Goal: Task Accomplishment & Management: Complete application form

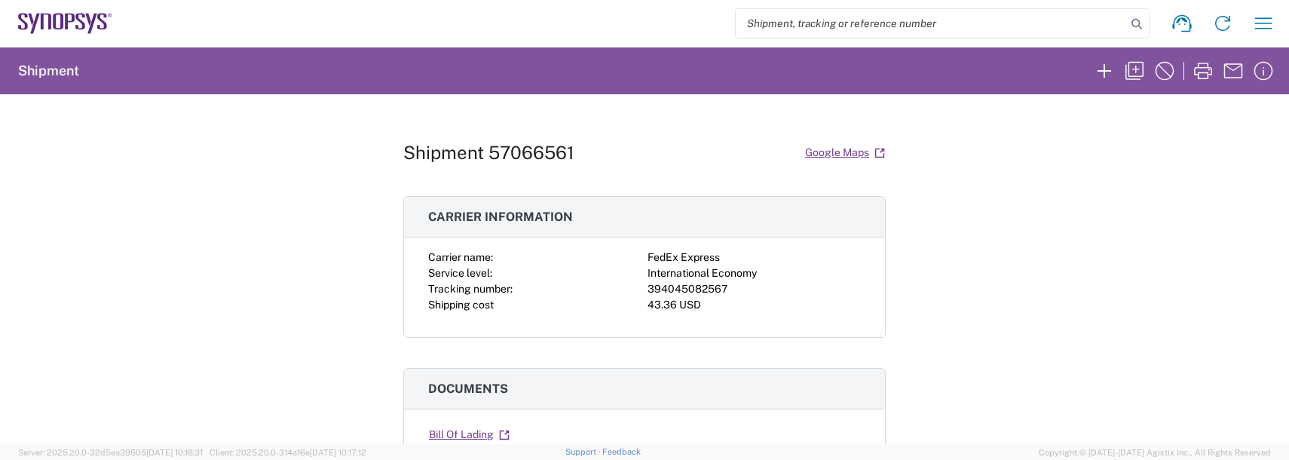
scroll to position [226, 0]
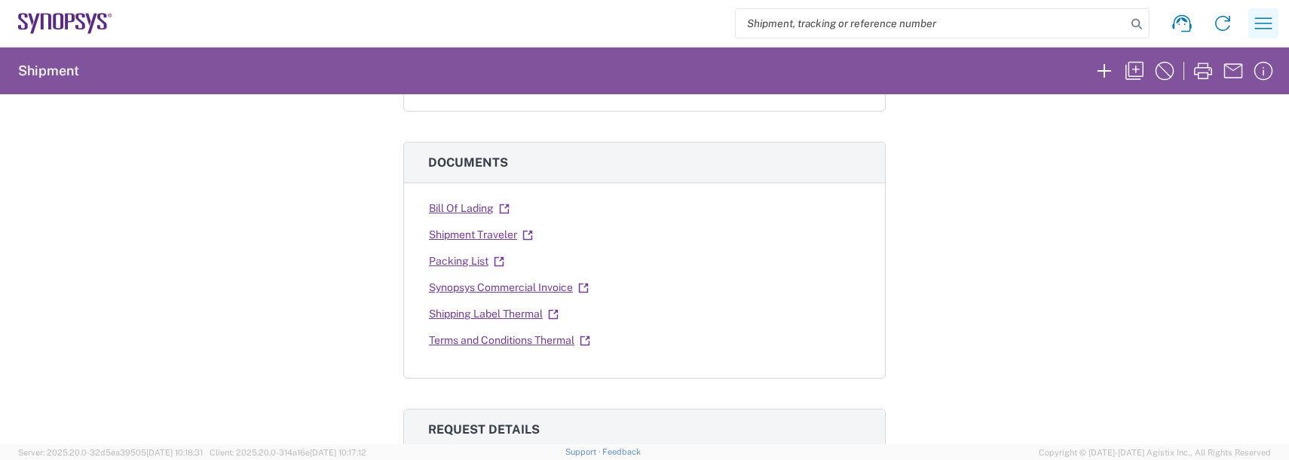
click at [1260, 34] on icon "button" at bounding box center [1263, 23] width 24 height 24
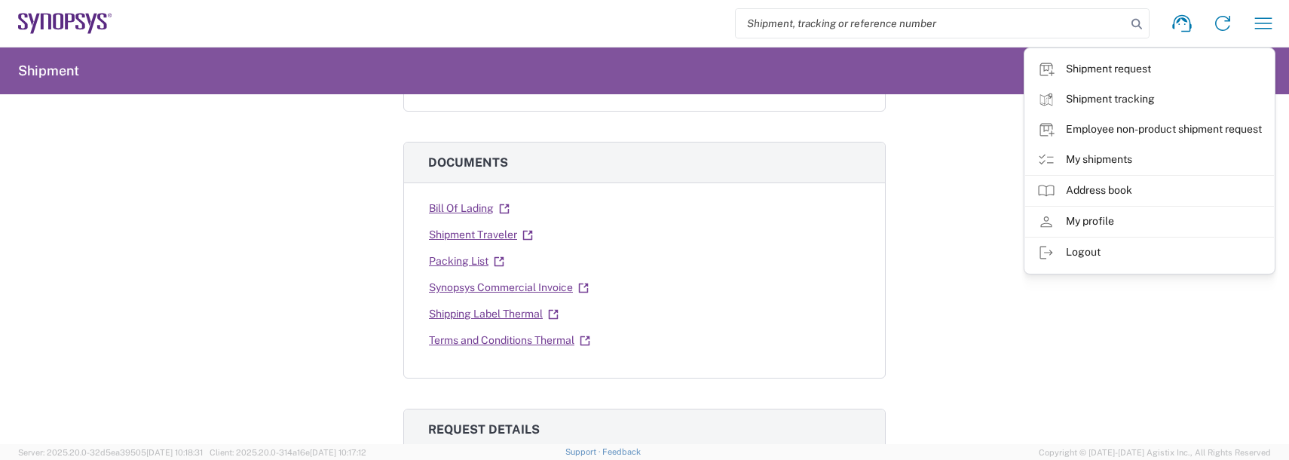
click at [1099, 127] on link "Employee non-product shipment request" at bounding box center [1149, 130] width 249 height 30
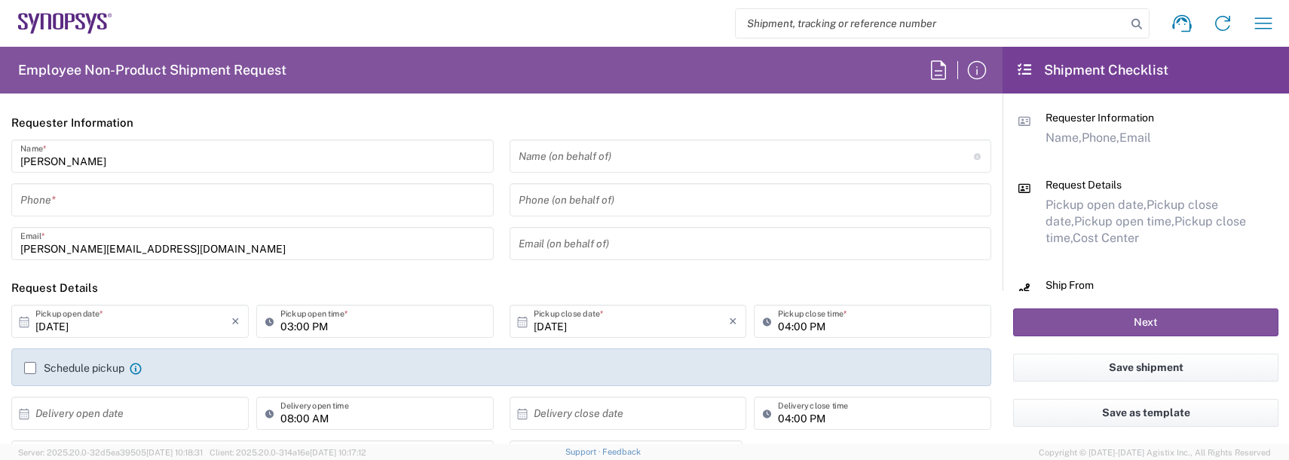
type input "Department"
type input "US01, FAC, SAFETY & 110696"
type input "[US_STATE]"
type input "[GEOGRAPHIC_DATA]"
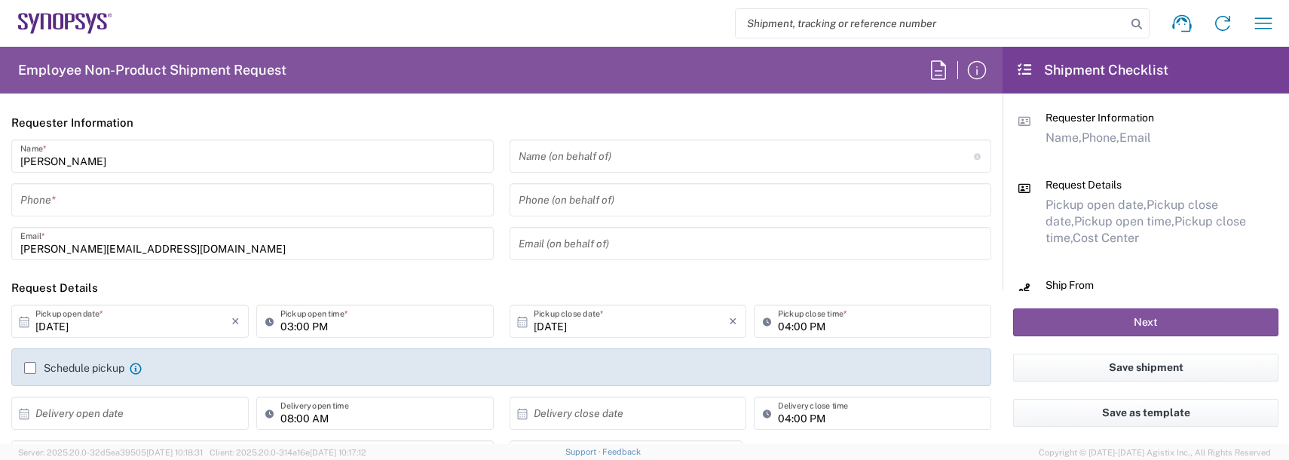
type input "Delivered at Place"
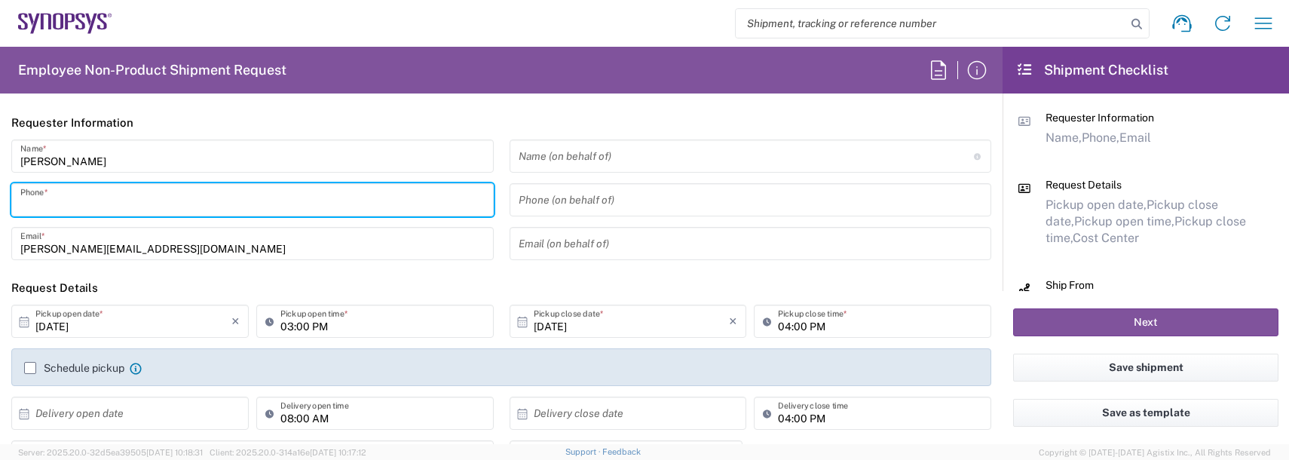
click at [130, 211] on input "tel" at bounding box center [252, 200] width 464 height 26
click at [89, 203] on input "978" at bounding box center [252, 200] width 464 height 26
type input "9788371149"
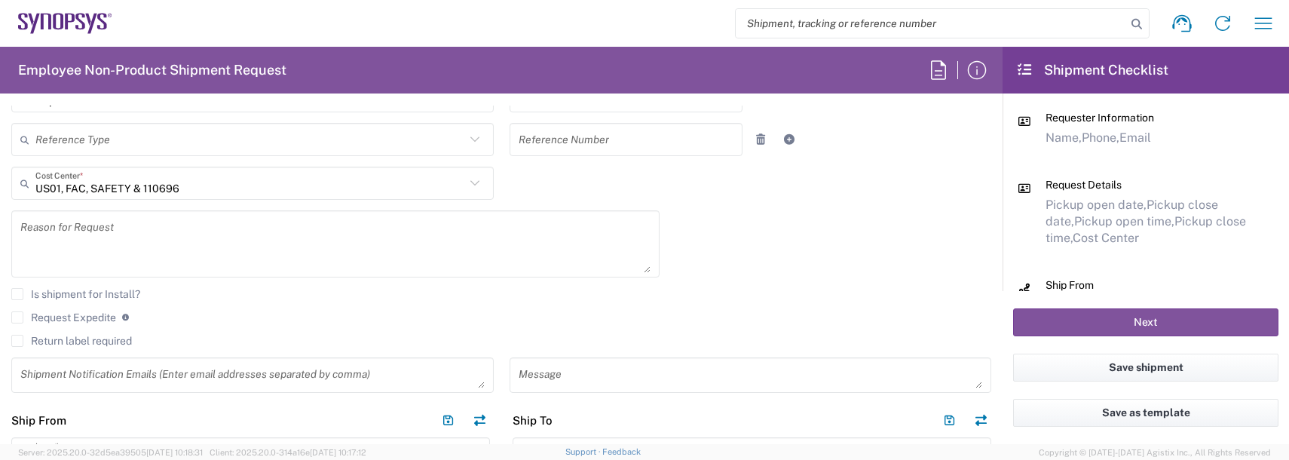
scroll to position [377, 0]
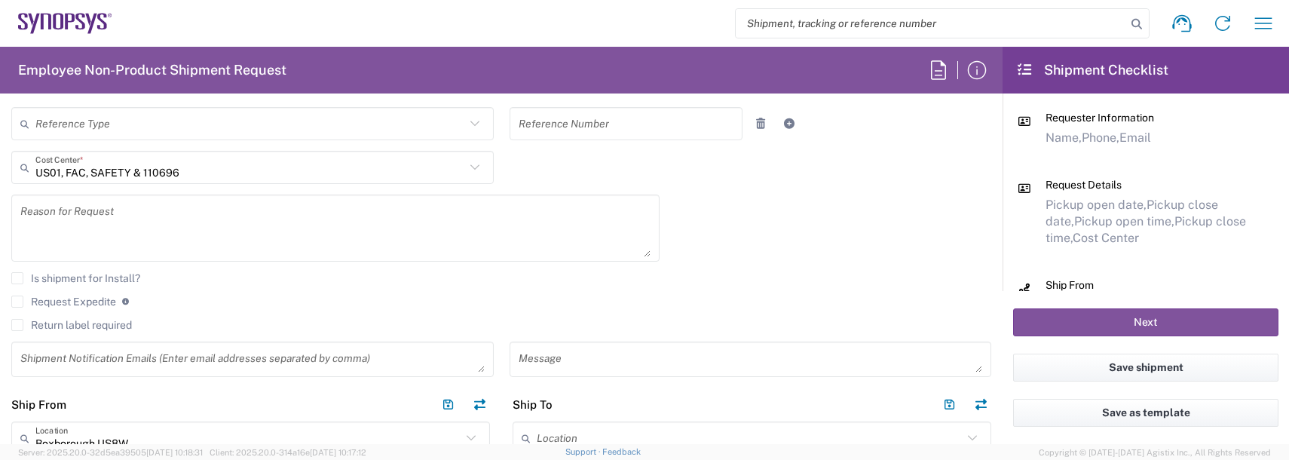
click at [114, 243] on textarea at bounding box center [335, 228] width 630 height 58
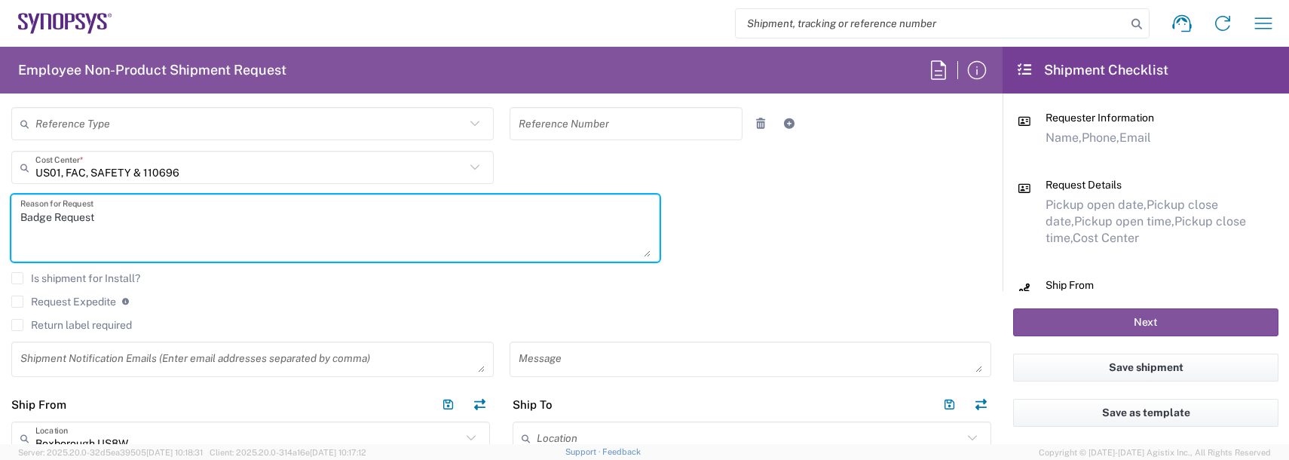
type textarea "Badge Request"
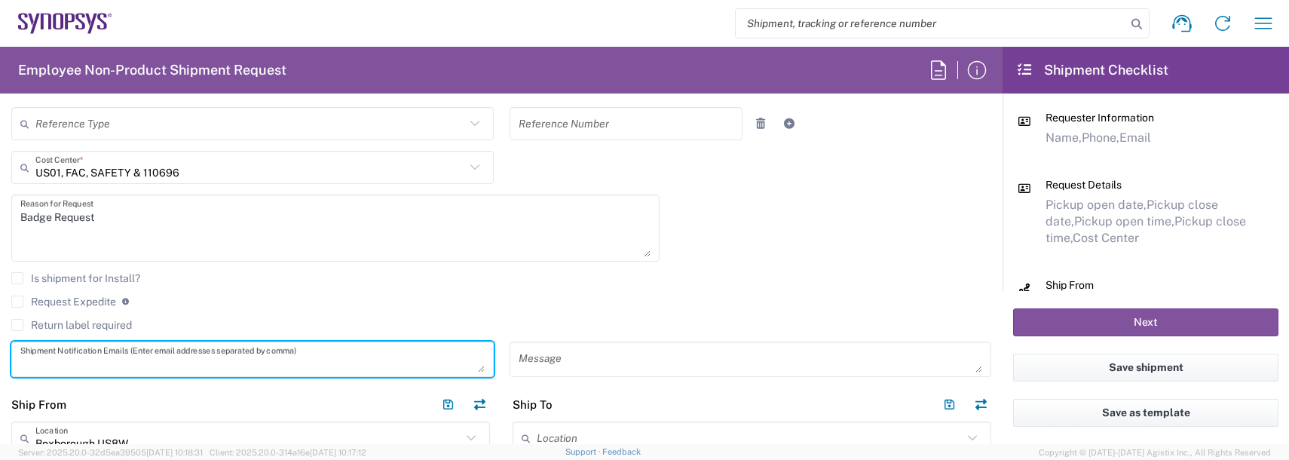
click at [170, 355] on textarea at bounding box center [252, 359] width 464 height 26
type textarea "[PERSON_NAME][EMAIL_ADDRESS][DOMAIN_NAME]"
click at [549, 430] on input "text" at bounding box center [749, 438] width 426 height 26
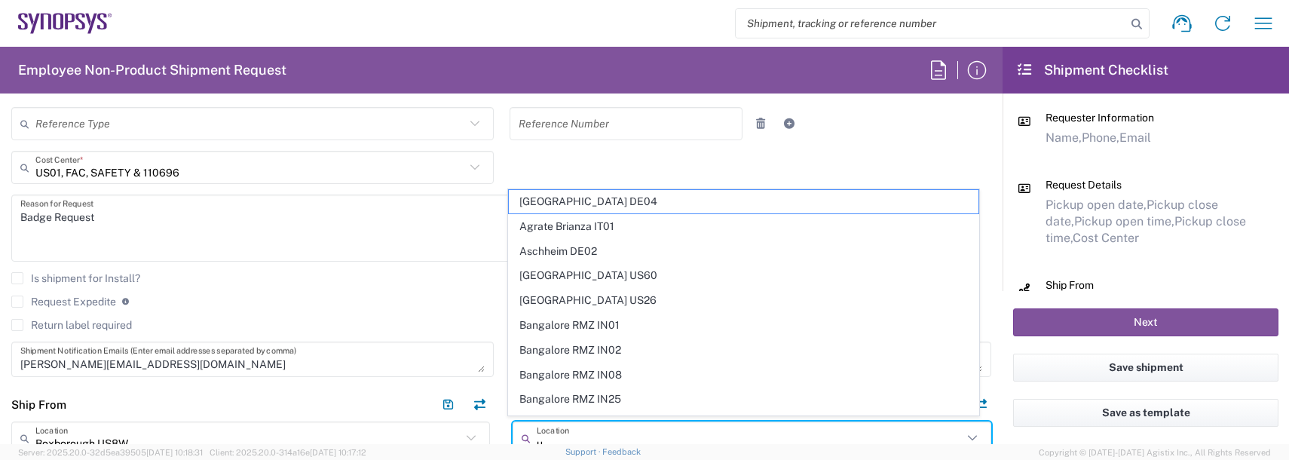
scroll to position [382, 0]
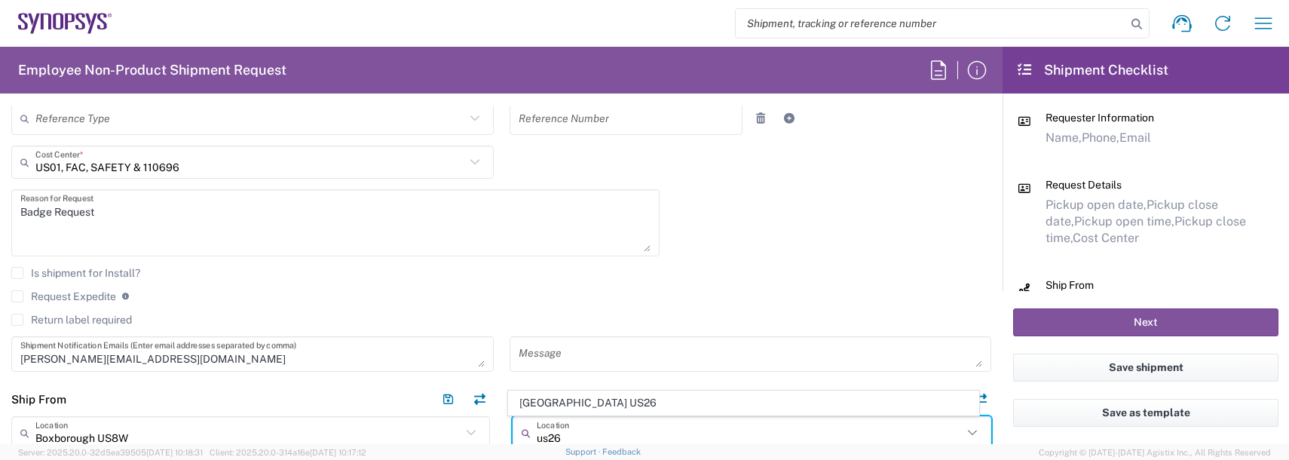
type input "[GEOGRAPHIC_DATA] US26"
type input "Synopsys Inc"
type input "1301 S Mopac Expy"
type input "[STREET_ADDRESS]"
type input "Austin"
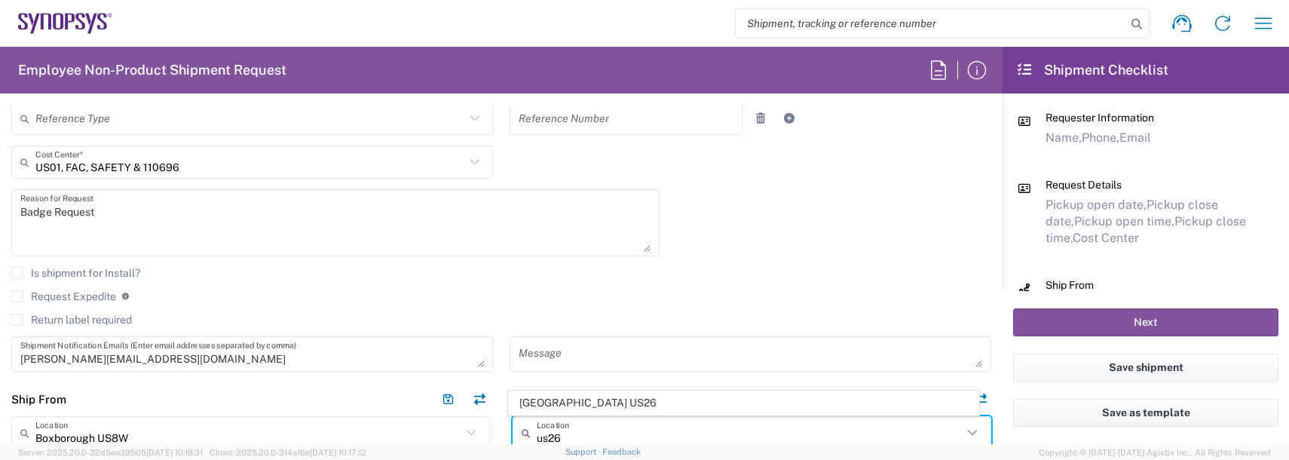
type input "[US_STATE]"
type input "78746"
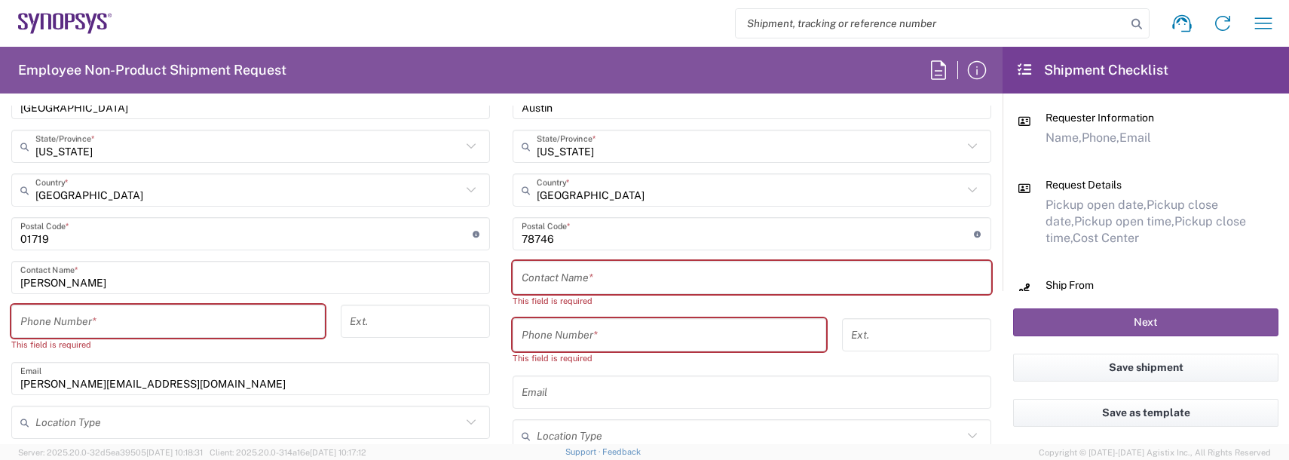
scroll to position [909, 0]
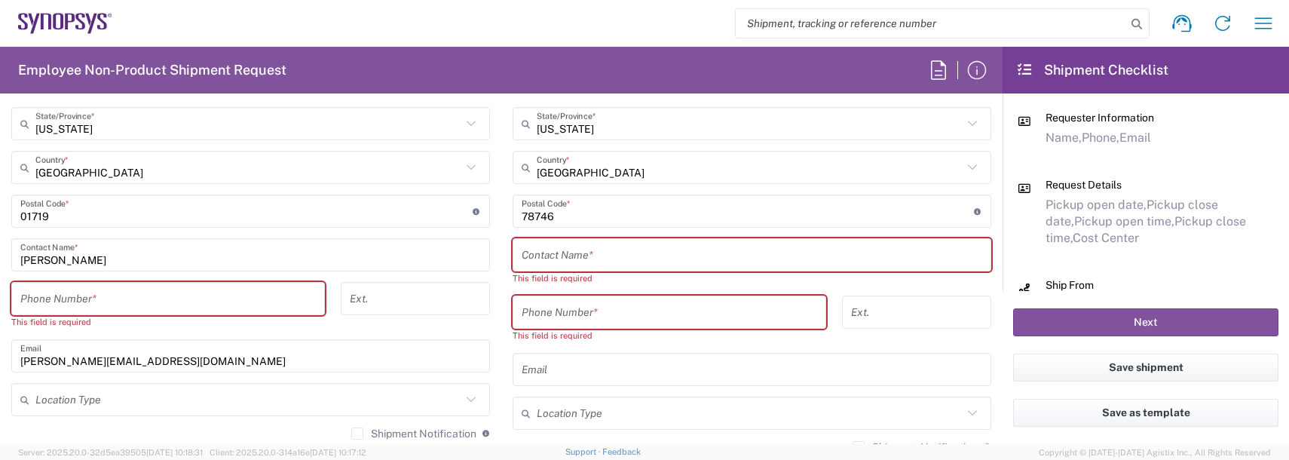
type input "[GEOGRAPHIC_DATA] US26"
click at [532, 234] on div "[GEOGRAPHIC_DATA] [GEOGRAPHIC_DATA] Location [GEOGRAPHIC_DATA] [GEOGRAPHIC_DATA…" at bounding box center [751, 193] width 478 height 610
click at [537, 250] on input "text" at bounding box center [751, 255] width 460 height 26
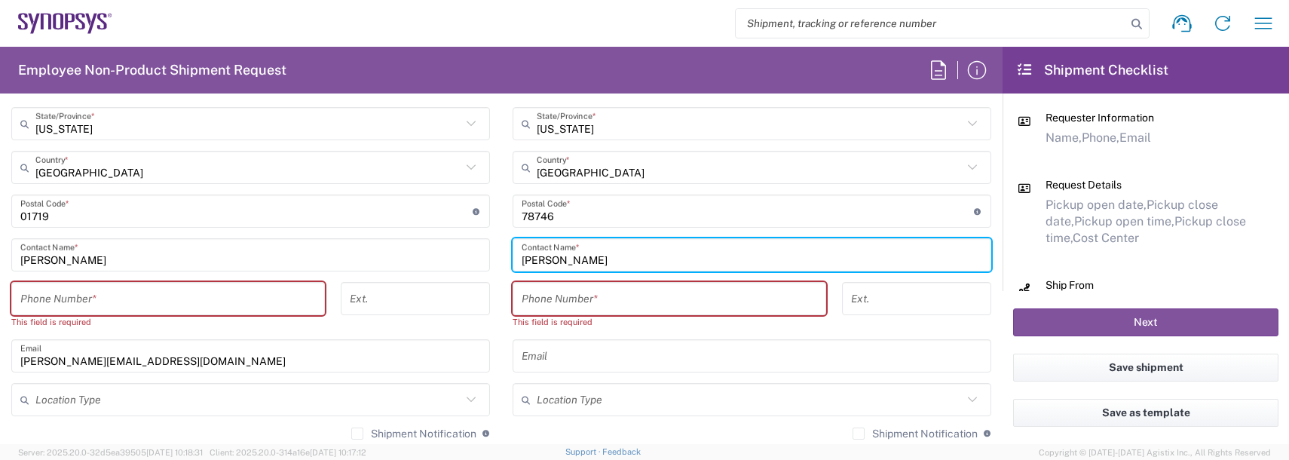
type input "[PERSON_NAME]"
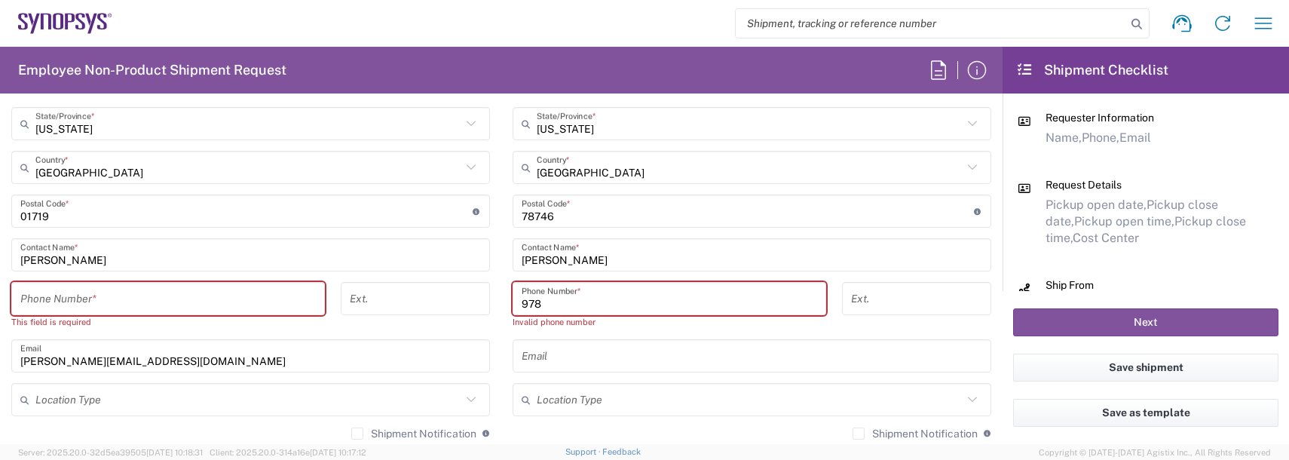
type input "9788371149"
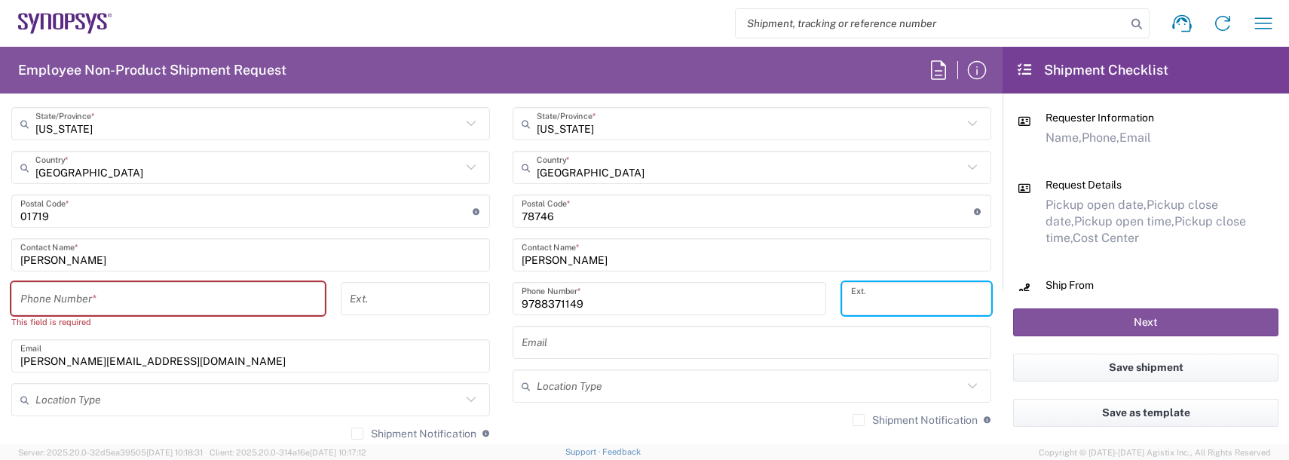
click at [168, 289] on input "tel" at bounding box center [167, 299] width 295 height 26
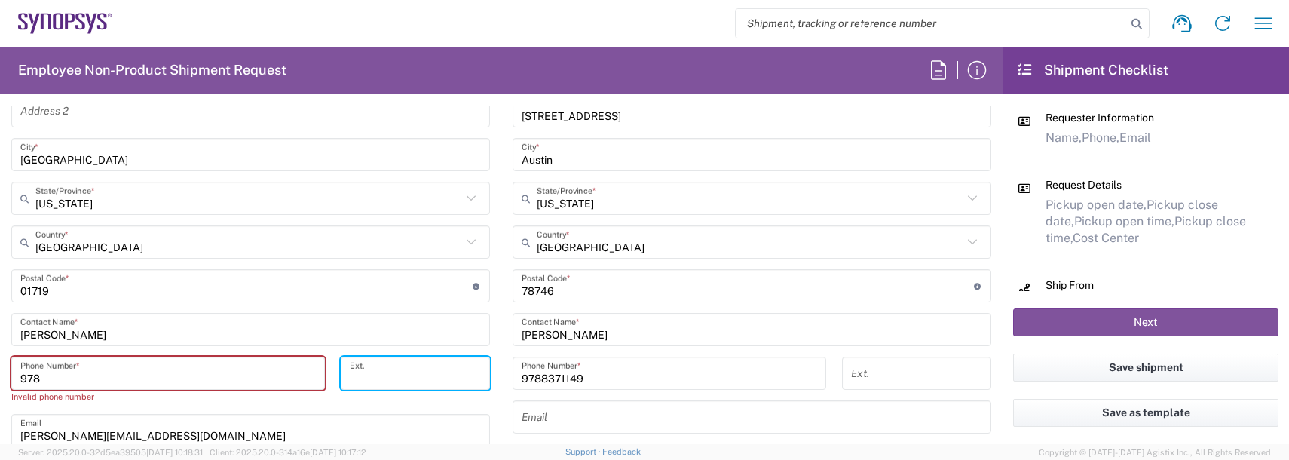
scroll to position [834, 0]
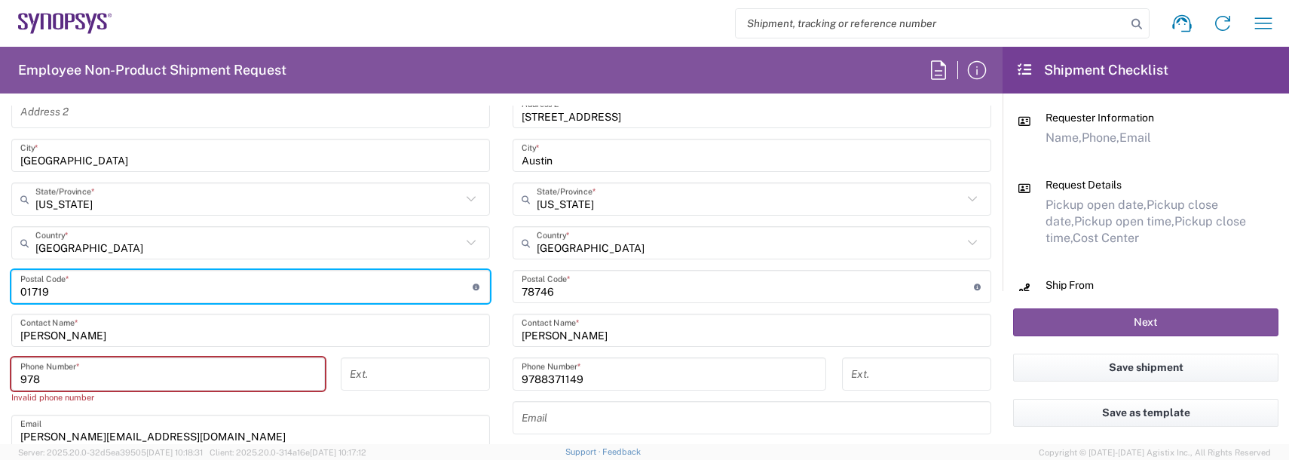
click at [139, 298] on input "undefined" at bounding box center [246, 287] width 452 height 26
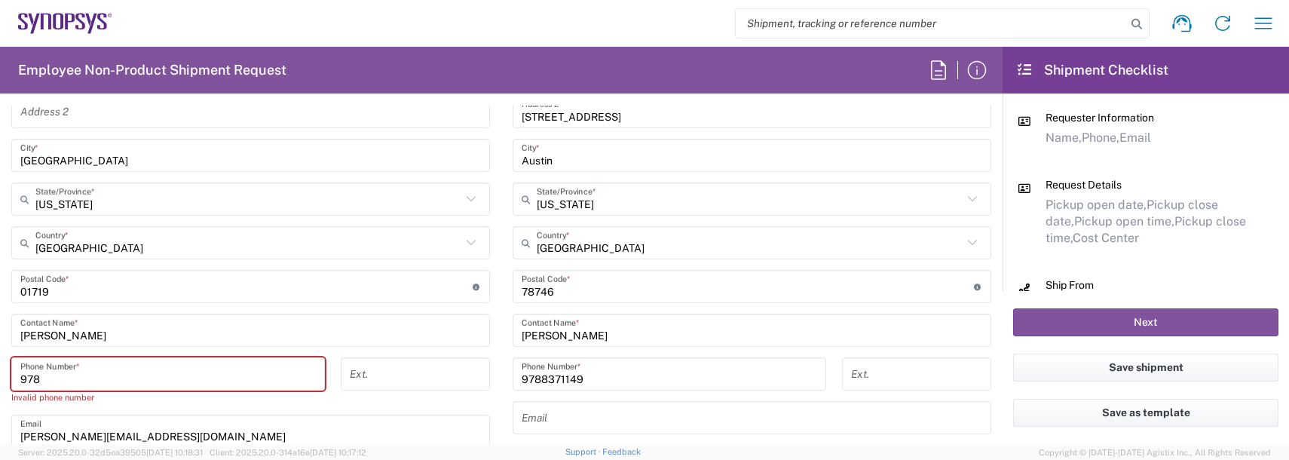
click at [39, 379] on input "978" at bounding box center [167, 374] width 295 height 26
type input "9788371149"
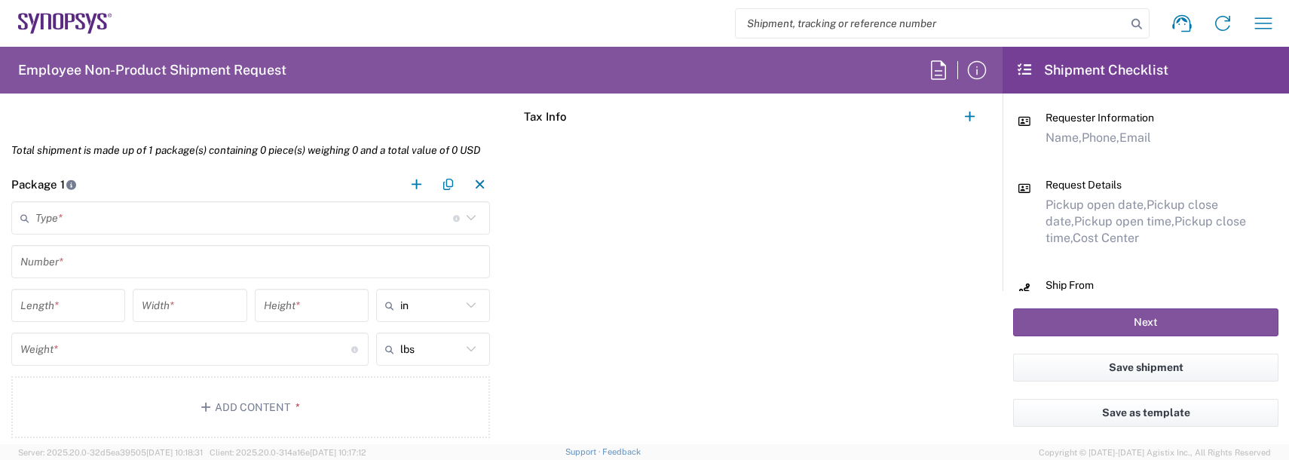
scroll to position [1286, 0]
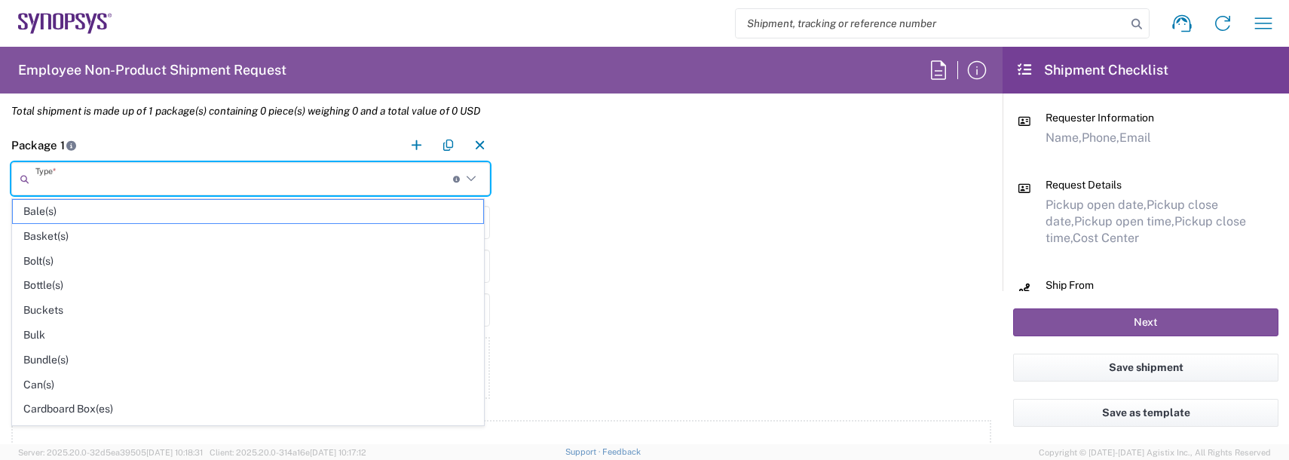
click at [96, 174] on input "text" at bounding box center [243, 179] width 417 height 26
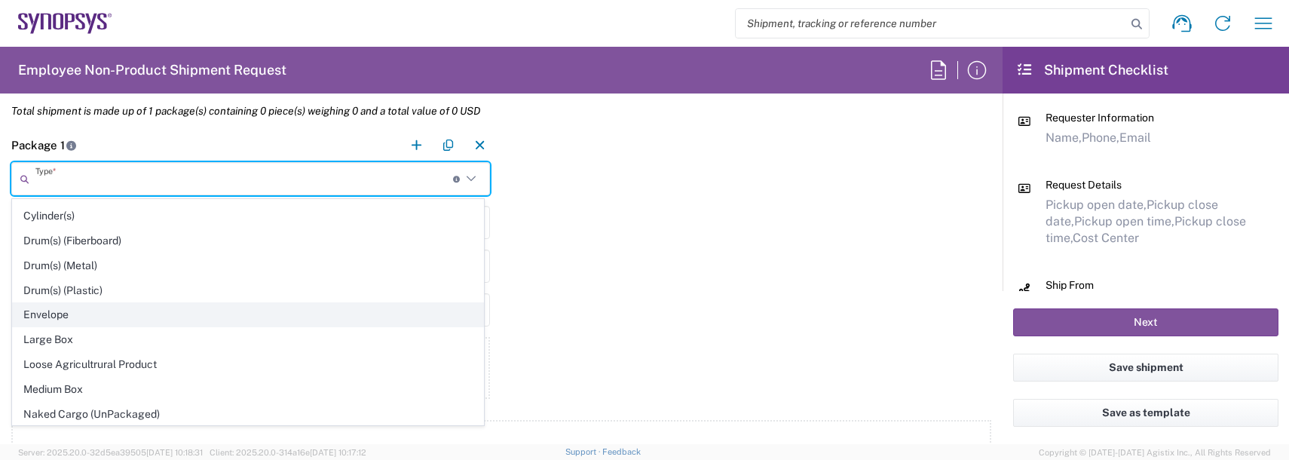
scroll to position [377, 0]
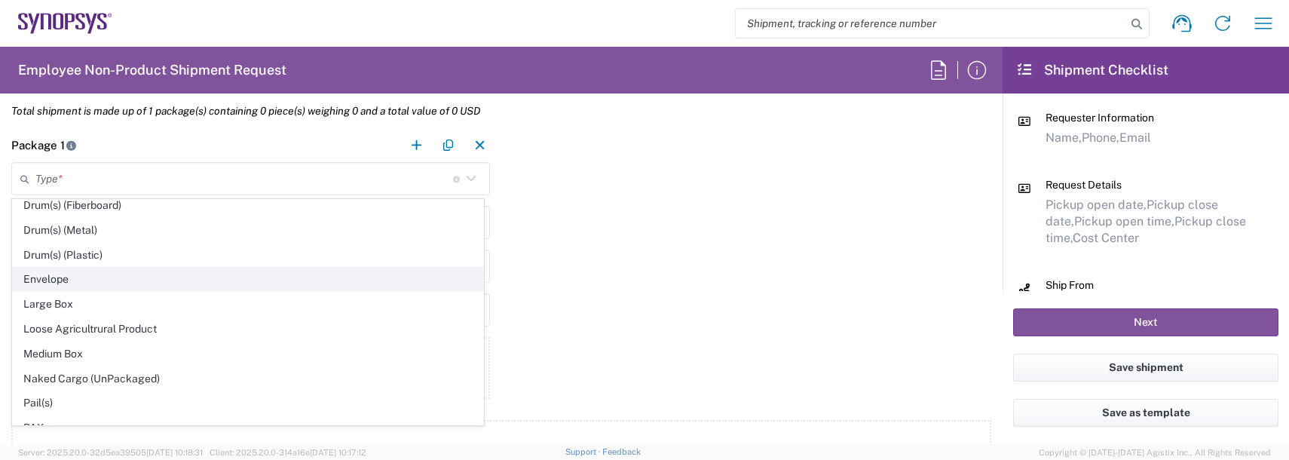
click at [38, 278] on span "Envelope" at bounding box center [248, 278] width 470 height 23
type input "Envelope"
type input "1"
type input "9.5"
type input "12.5"
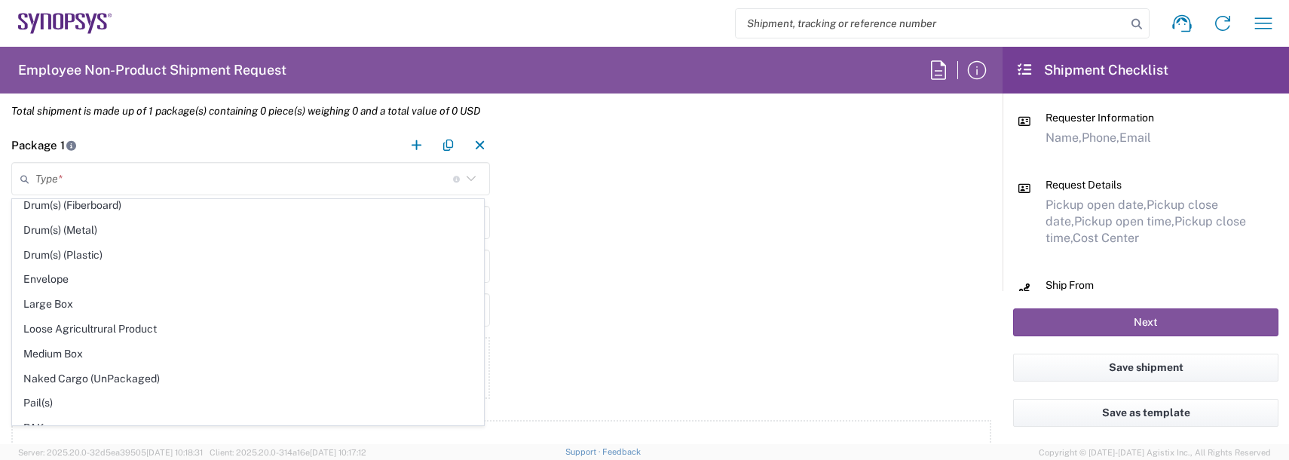
type input "0.25"
type input "1"
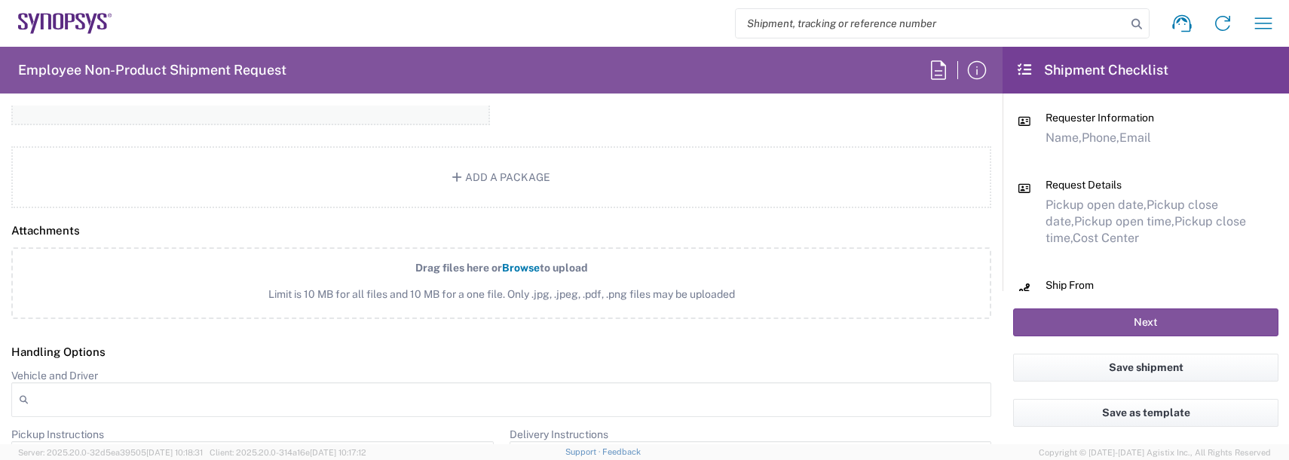
scroll to position [1512, 0]
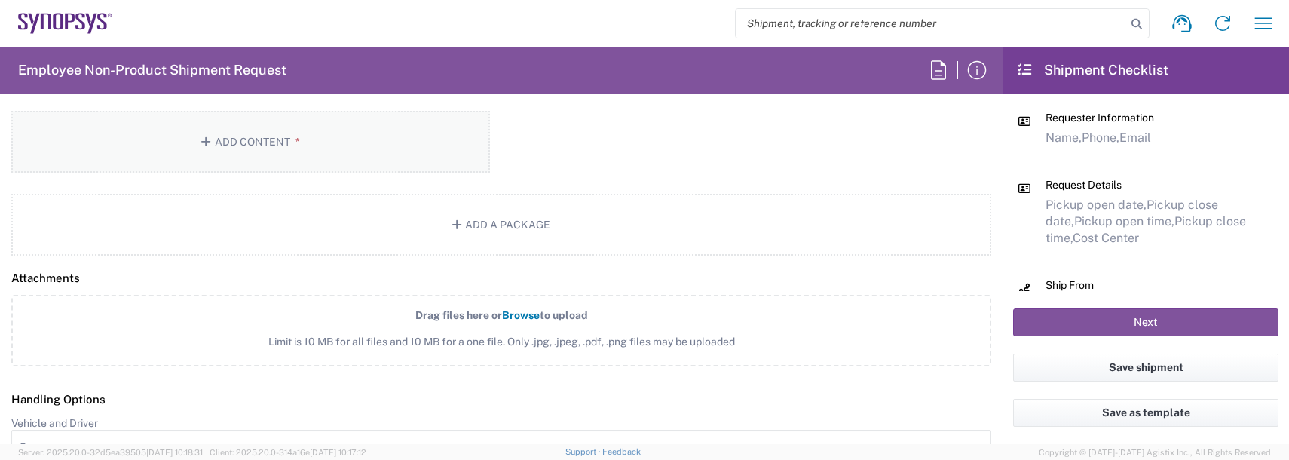
click at [234, 160] on button "Add Content *" at bounding box center [250, 142] width 478 height 62
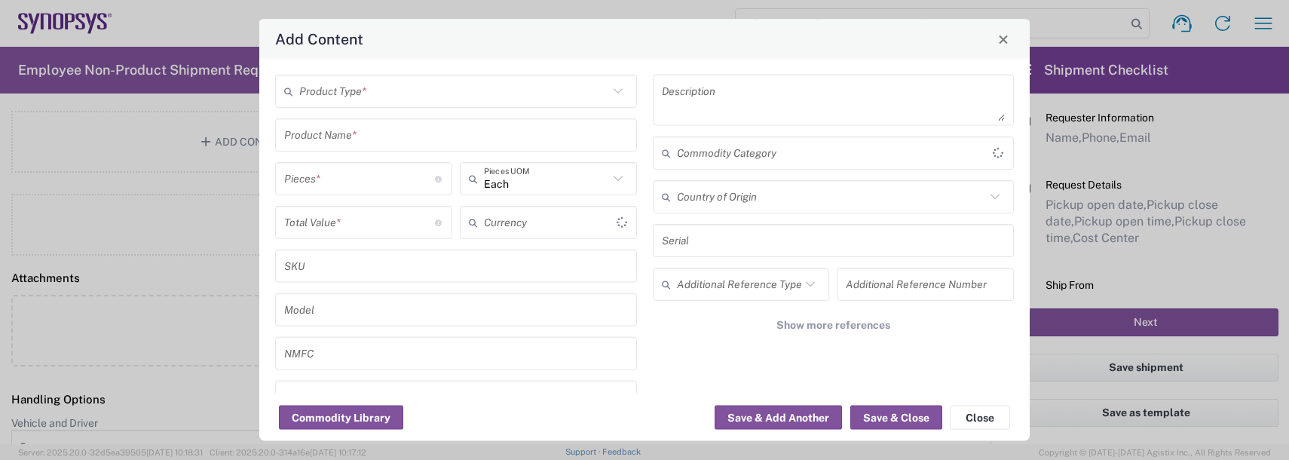
type input "US Dollar"
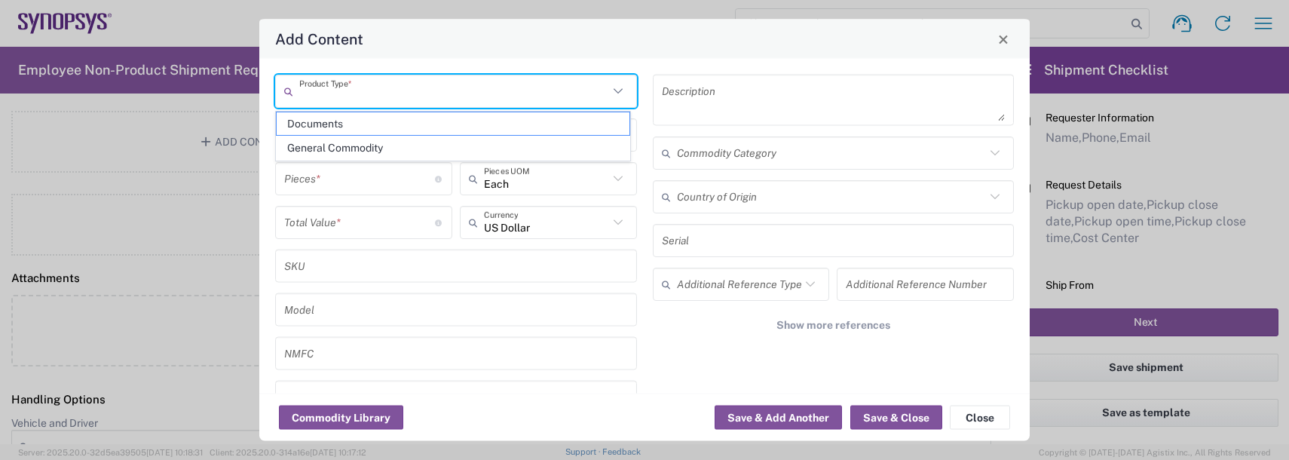
click at [357, 86] on input "text" at bounding box center [453, 91] width 309 height 26
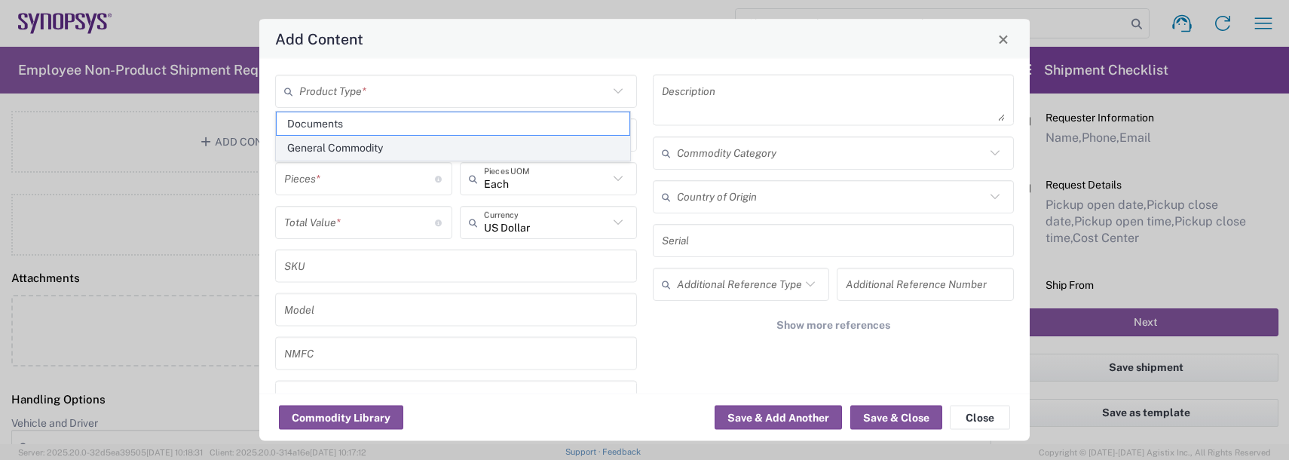
click at [355, 152] on span "General Commodity" at bounding box center [453, 147] width 353 height 23
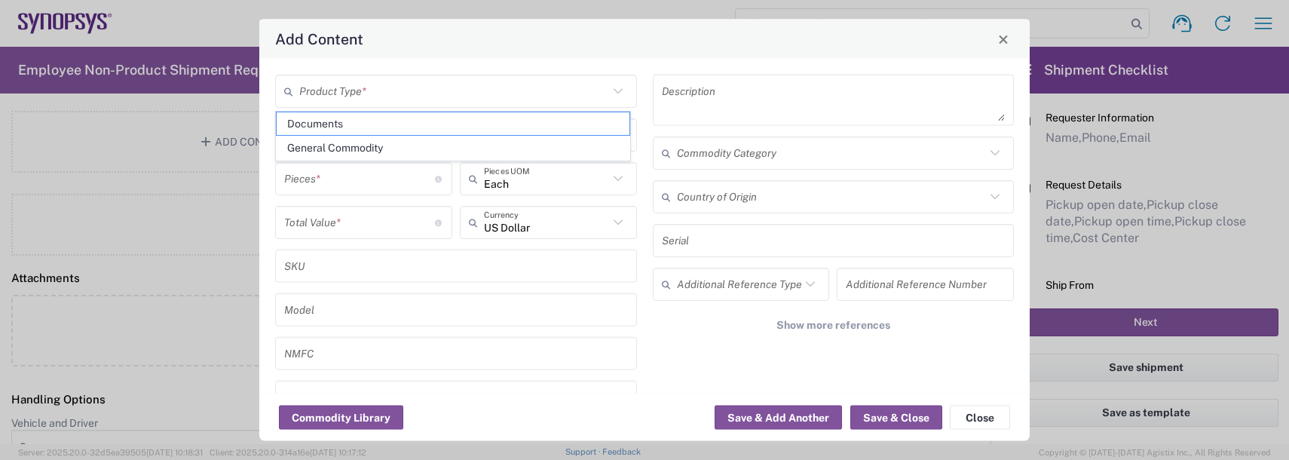
type input "General Commodity"
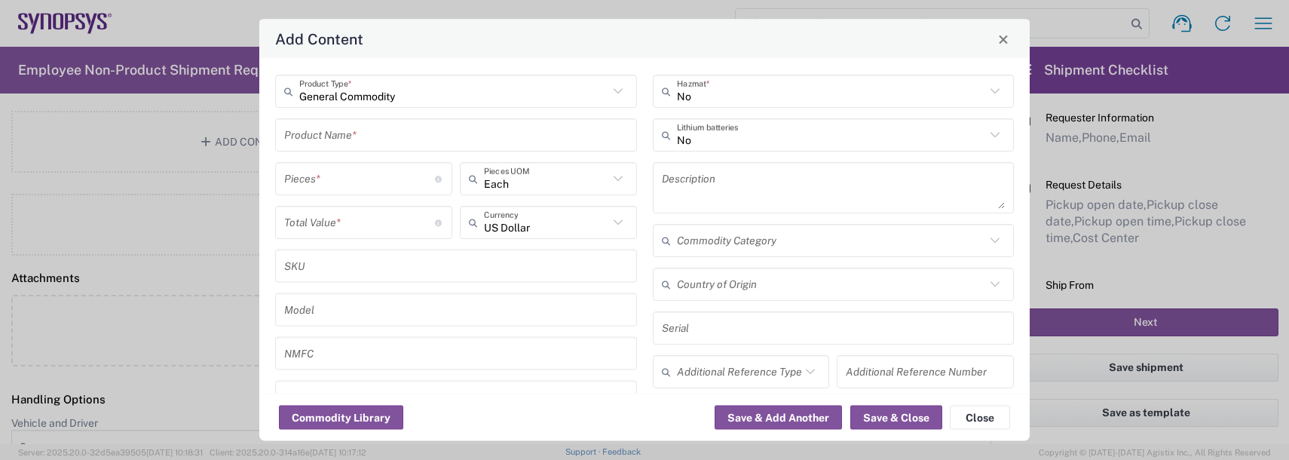
click at [347, 139] on input "text" at bounding box center [456, 134] width 344 height 26
click at [328, 191] on div "Badge/Smart Card" at bounding box center [456, 196] width 359 height 26
type input "Badge/Smart Card"
type input "10.15"
type textarea "Badge/Smart Card"
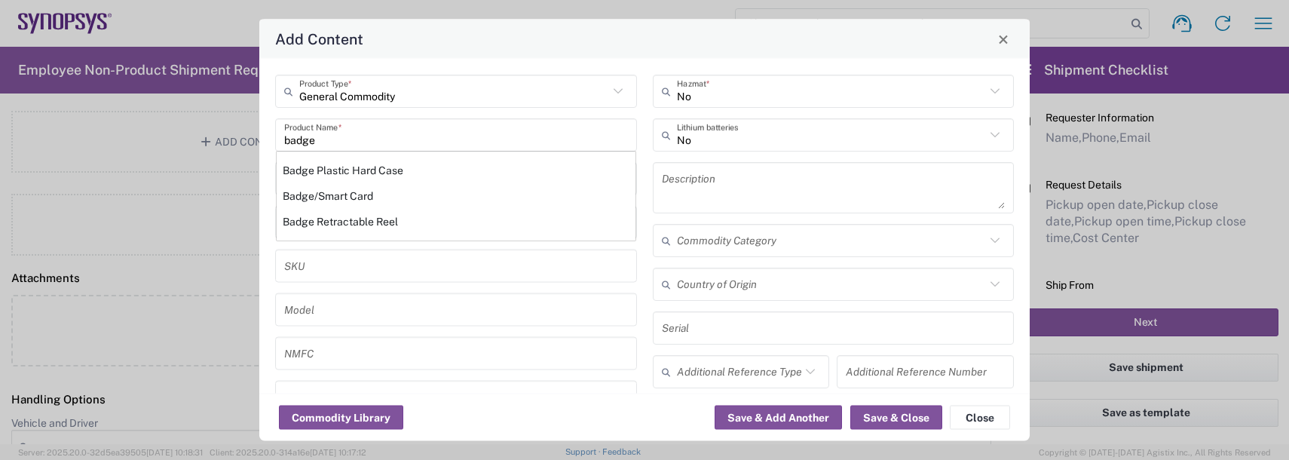
type input "[GEOGRAPHIC_DATA]"
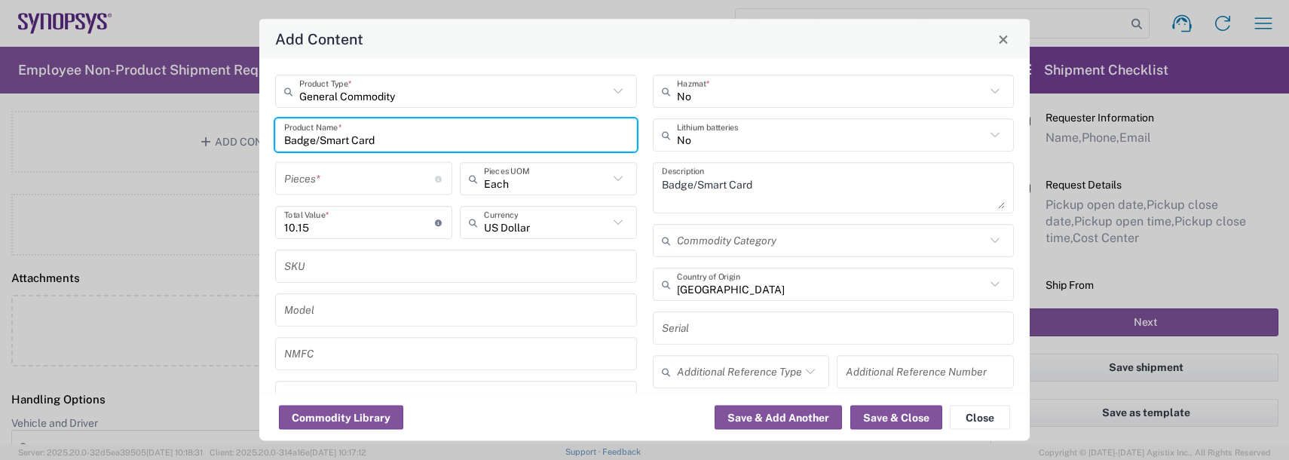
click at [326, 183] on input "number" at bounding box center [359, 178] width 151 height 26
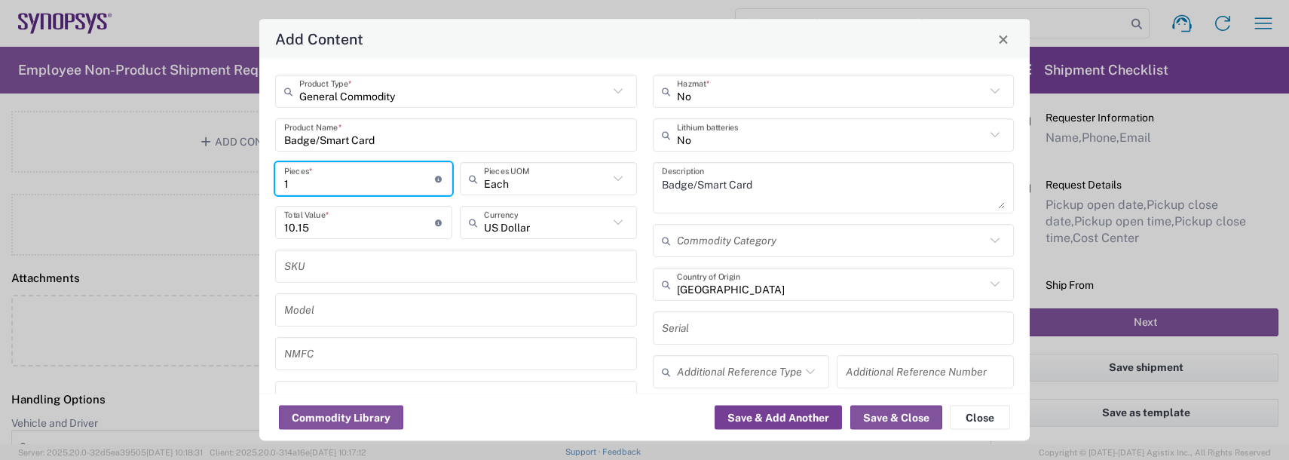
type input "1"
click at [738, 418] on button "Save & Add Another" at bounding box center [777, 417] width 127 height 24
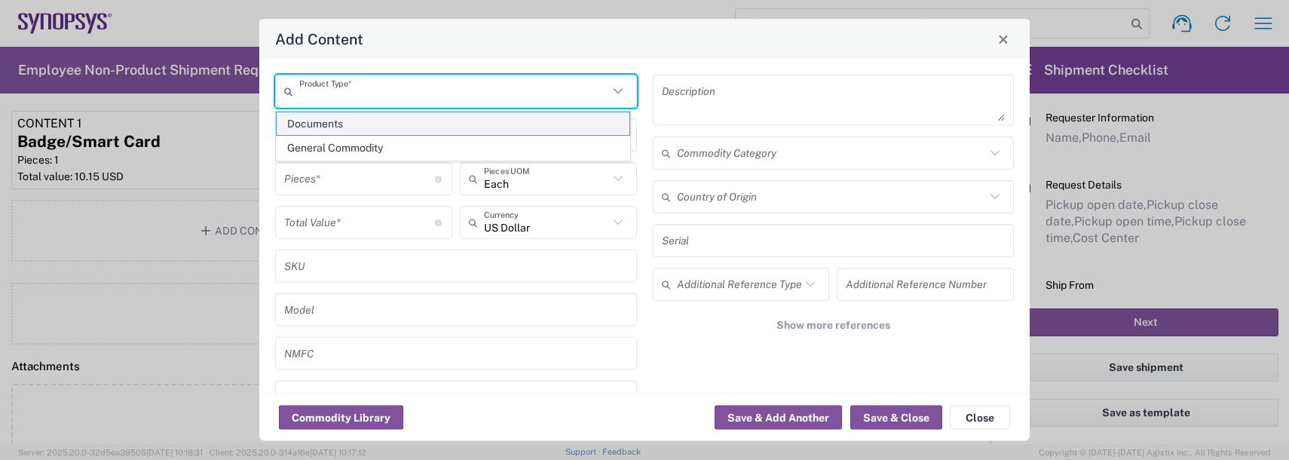
drag, startPoint x: 370, startPoint y: 96, endPoint x: 365, endPoint y: 114, distance: 18.1
click at [368, 96] on input "text" at bounding box center [453, 91] width 309 height 26
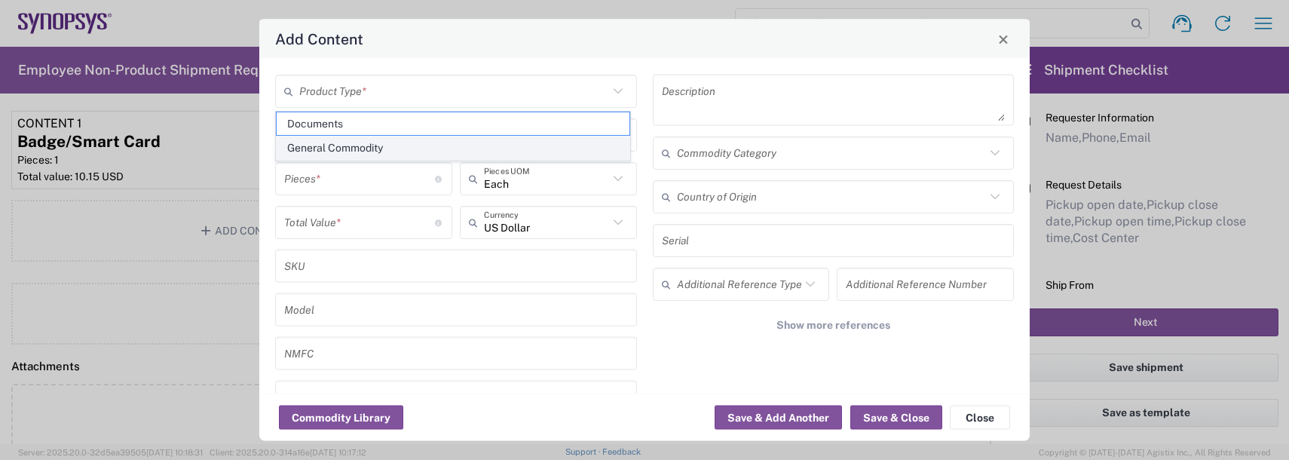
click at [339, 148] on span "General Commodity" at bounding box center [453, 147] width 353 height 23
type input "General Commodity"
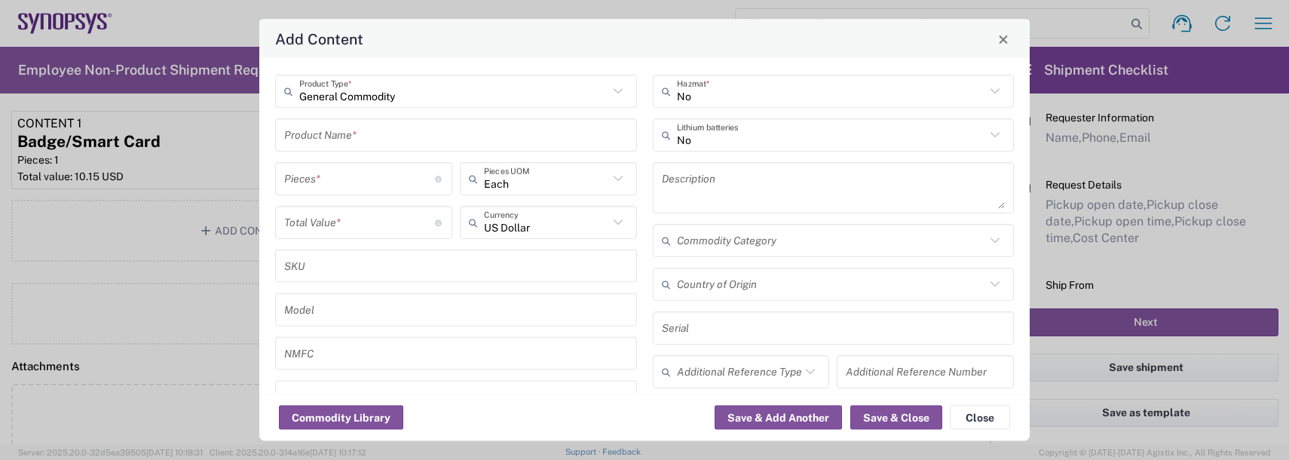
click at [329, 140] on input "text" at bounding box center [456, 134] width 344 height 26
click at [347, 176] on div "Badge Plastic Hard Case" at bounding box center [456, 170] width 359 height 26
type input "Badge Plastic Hard Case"
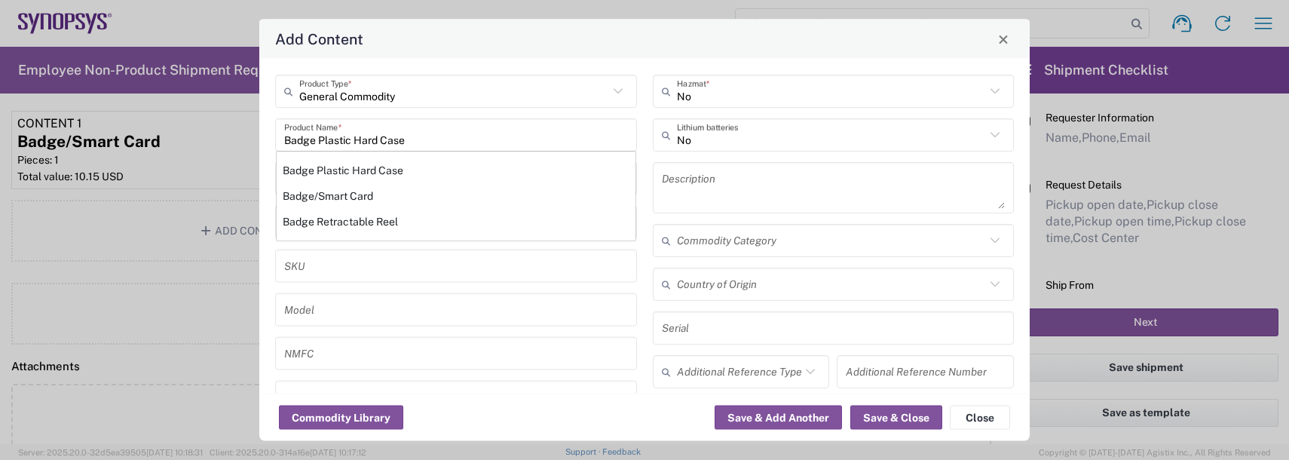
type input "1.25"
type textarea "Badge Plastic Hard Case"
type input "[GEOGRAPHIC_DATA]"
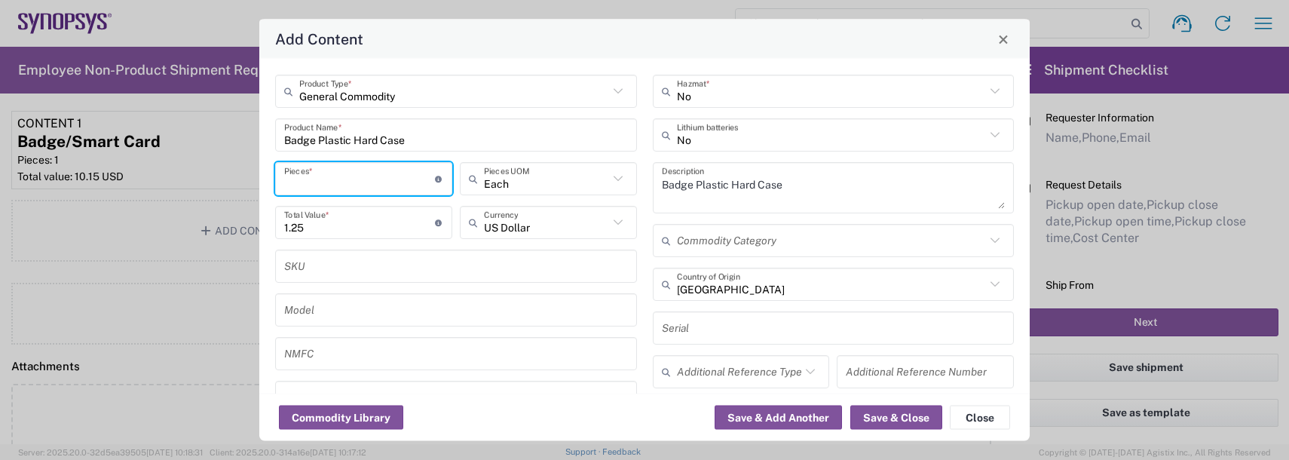
click at [344, 177] on input "number" at bounding box center [359, 178] width 151 height 26
type input "1"
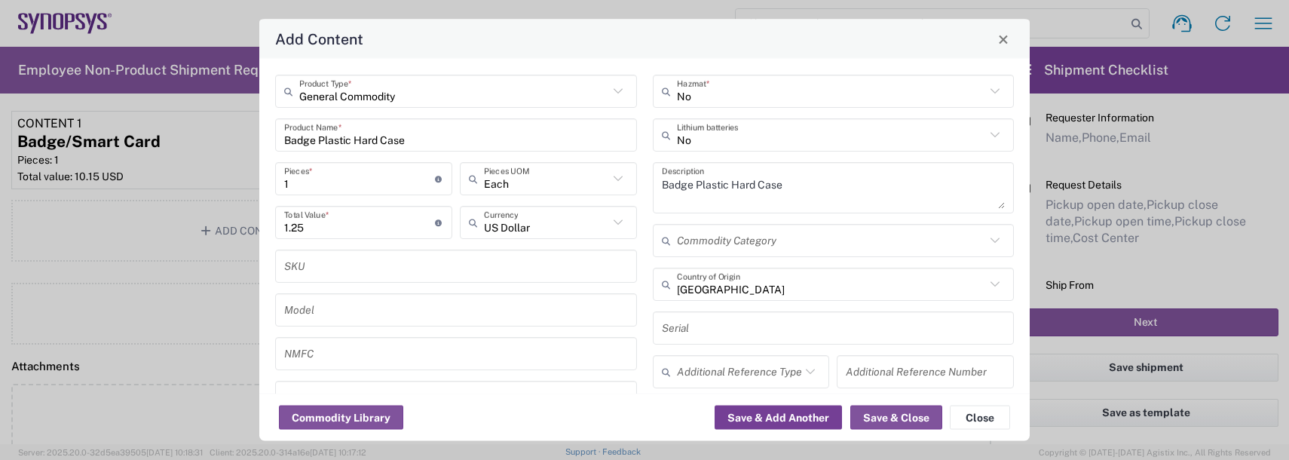
click at [747, 417] on button "Save & Add Another" at bounding box center [777, 417] width 127 height 24
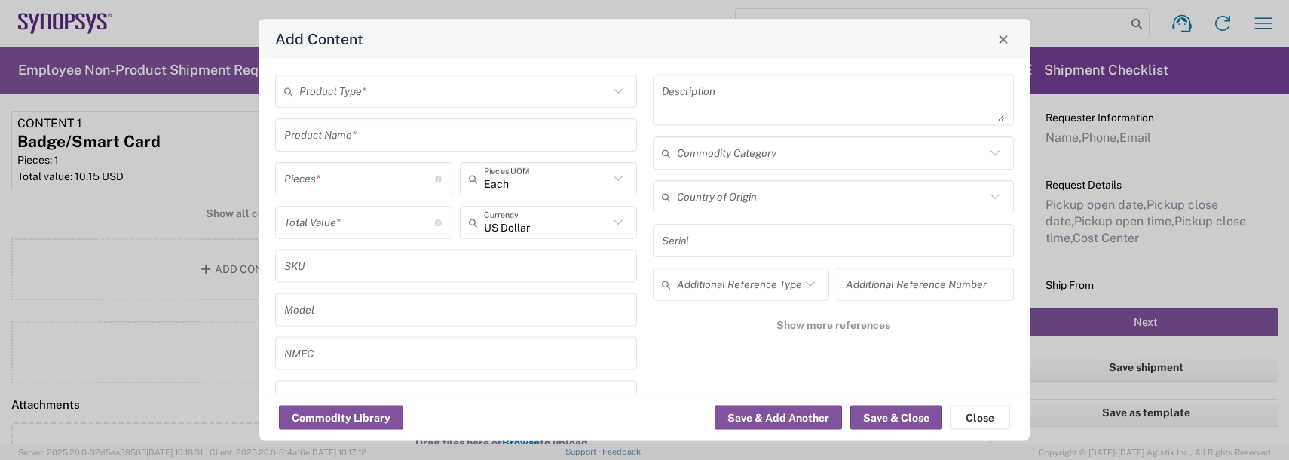
click at [351, 88] on input "text" at bounding box center [453, 91] width 309 height 26
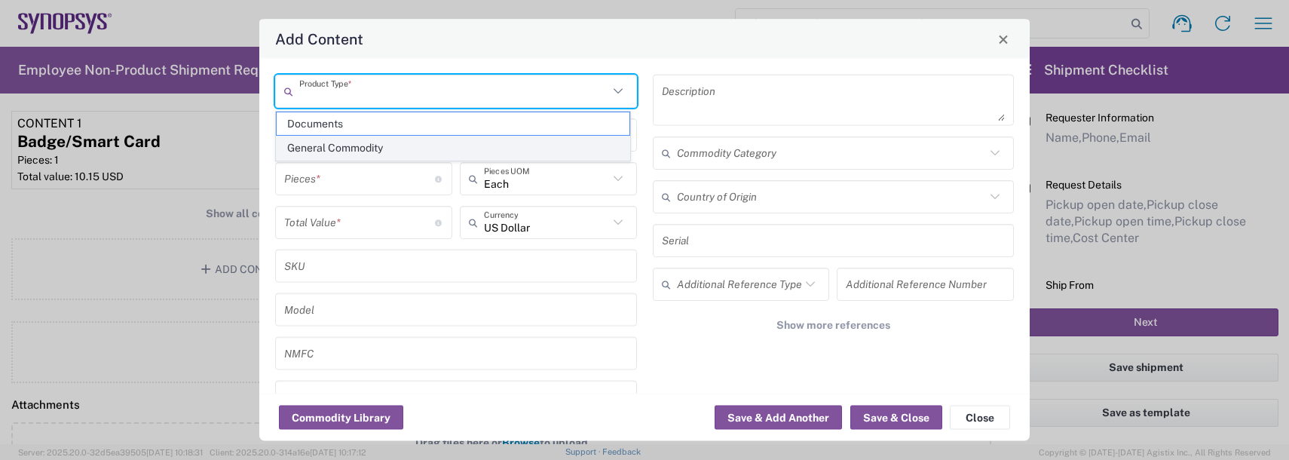
click at [354, 153] on span "General Commodity" at bounding box center [453, 147] width 353 height 23
type input "General Commodity"
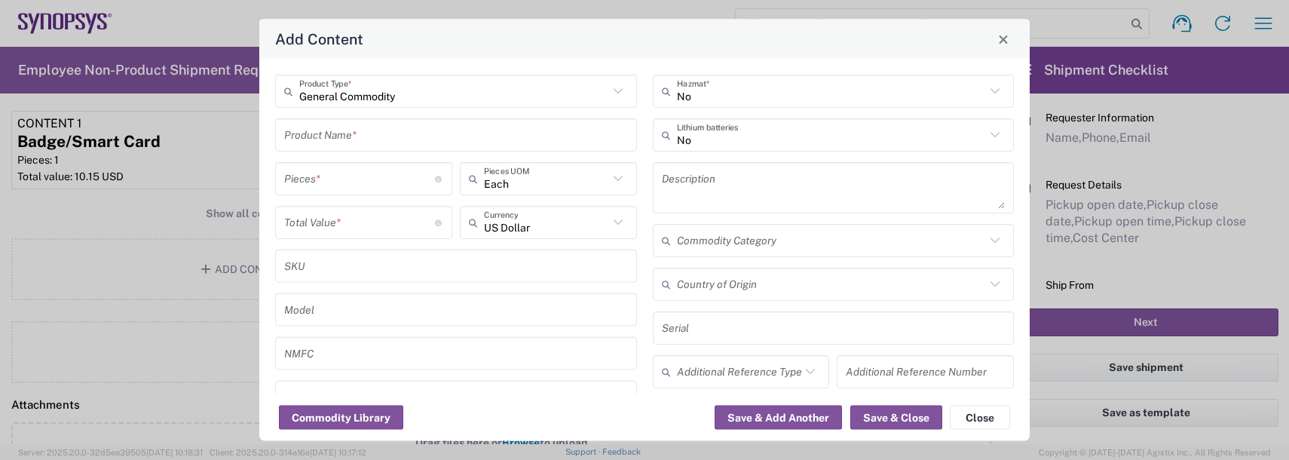
click at [343, 134] on input "text" at bounding box center [456, 134] width 344 height 26
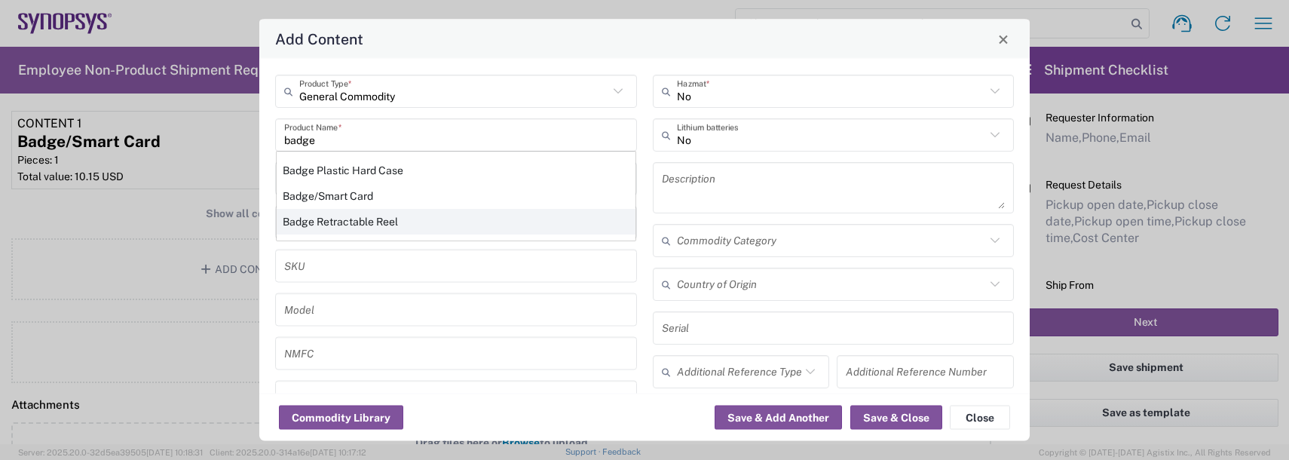
click at [345, 229] on div "Badge Retractable Reel" at bounding box center [456, 222] width 359 height 26
type input "Badge Retractable Reel"
type input "1.85"
type textarea "Badge Retractable Reel"
type input "[GEOGRAPHIC_DATA]"
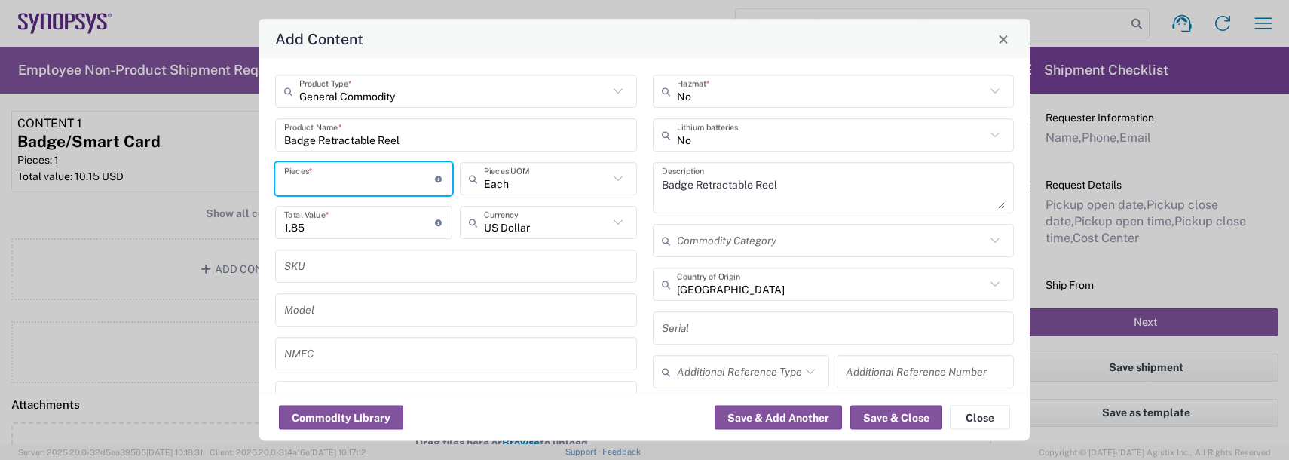
click at [319, 185] on input "number" at bounding box center [359, 178] width 151 height 26
type input "1"
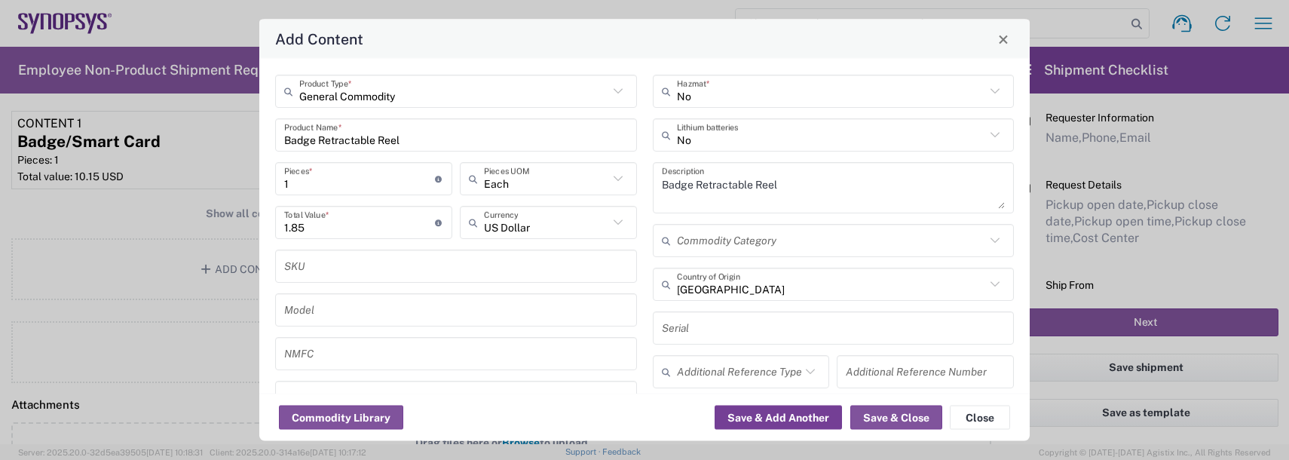
click at [794, 411] on button "Save & Add Another" at bounding box center [777, 417] width 127 height 24
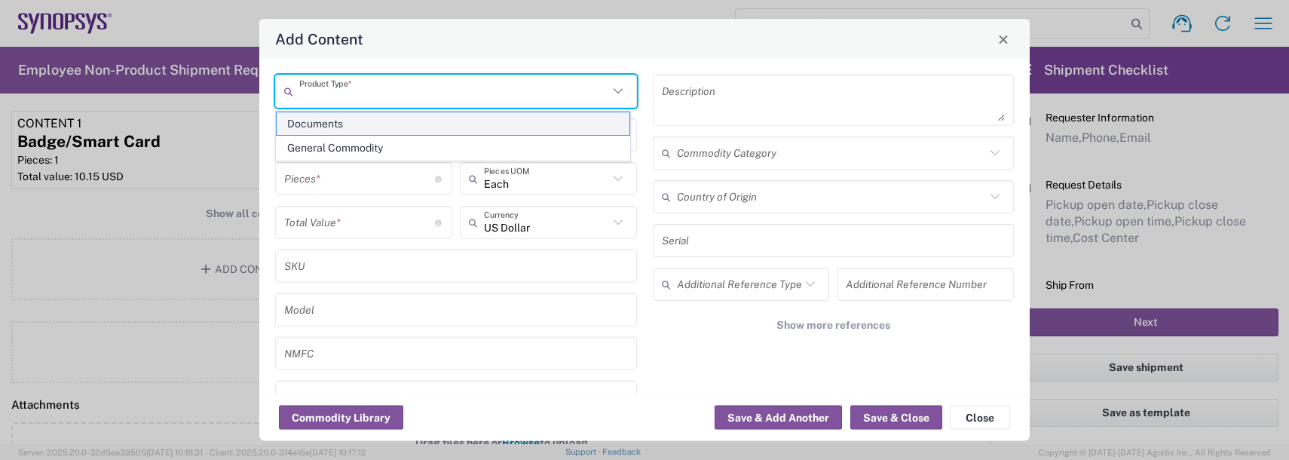
drag, startPoint x: 352, startPoint y: 93, endPoint x: 345, endPoint y: 118, distance: 25.8
click at [350, 92] on input "text" at bounding box center [453, 91] width 309 height 26
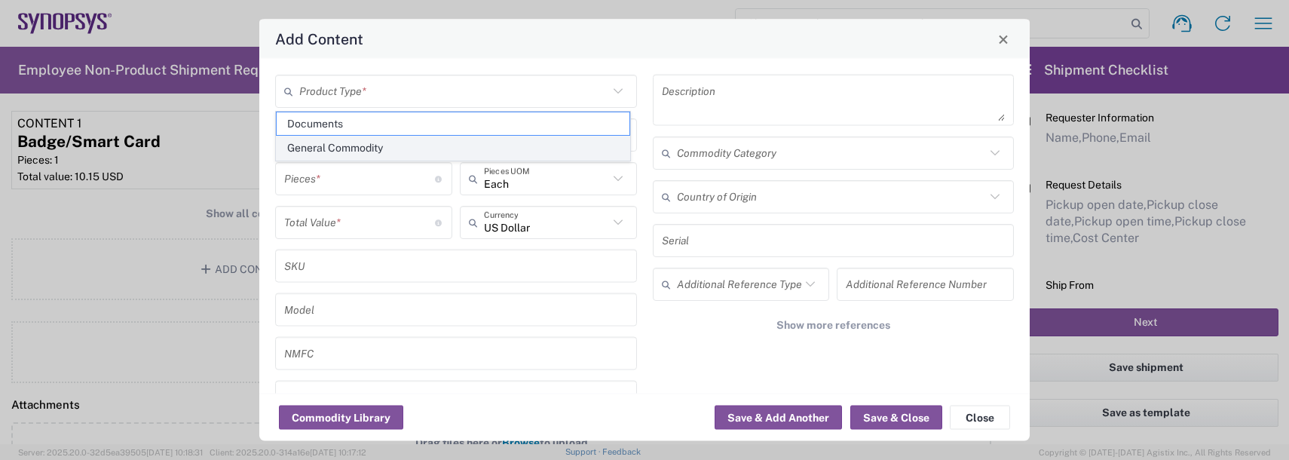
click at [338, 144] on span "General Commodity" at bounding box center [453, 147] width 353 height 23
type input "General Commodity"
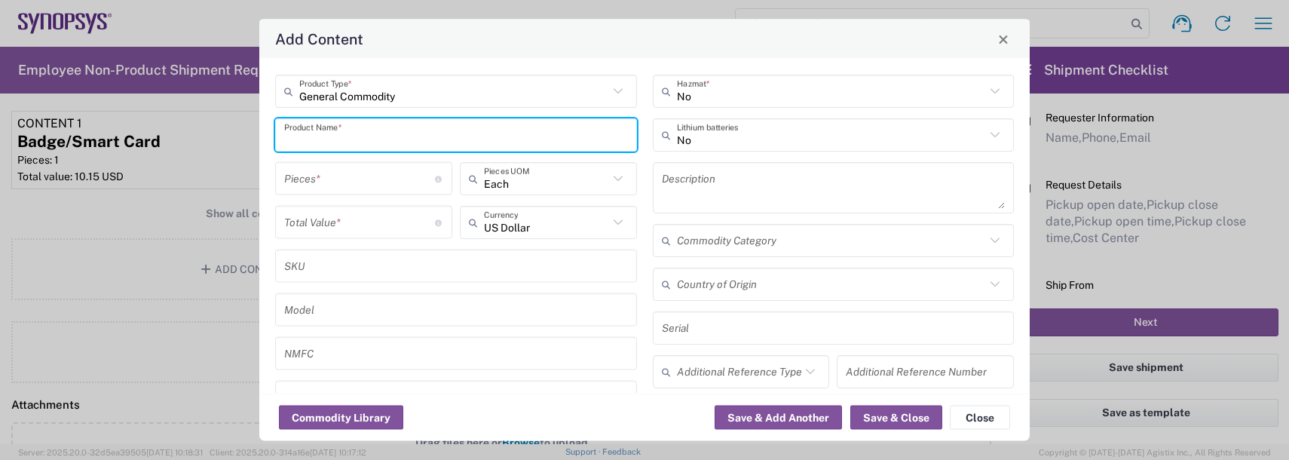
click at [334, 133] on input "text" at bounding box center [456, 134] width 344 height 26
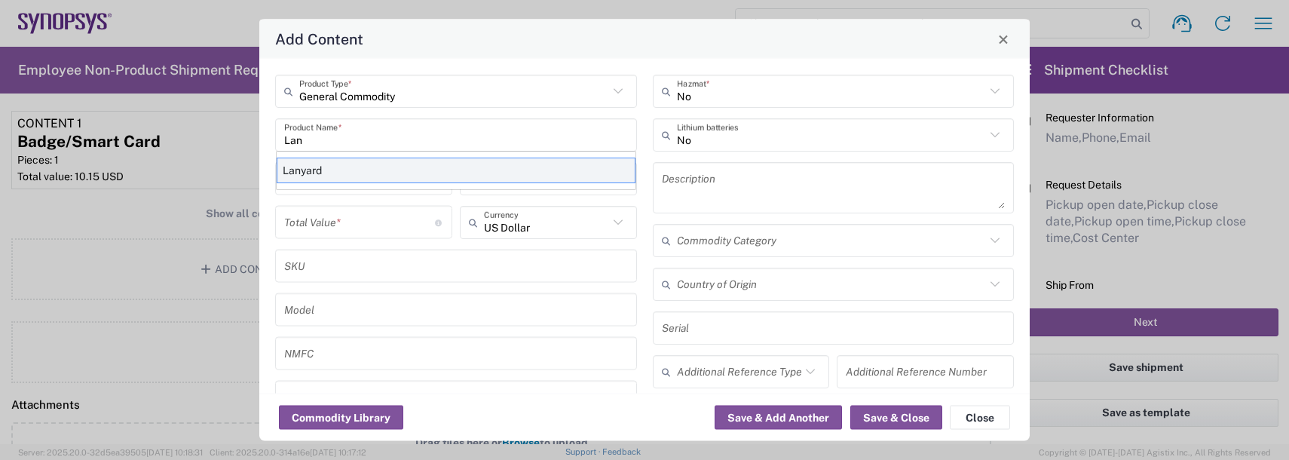
click at [319, 163] on div "Lanyard" at bounding box center [456, 170] width 359 height 26
type input "Lanyard"
type input "1.7"
type textarea "Lanyard for ID Badge"
type input "[GEOGRAPHIC_DATA]"
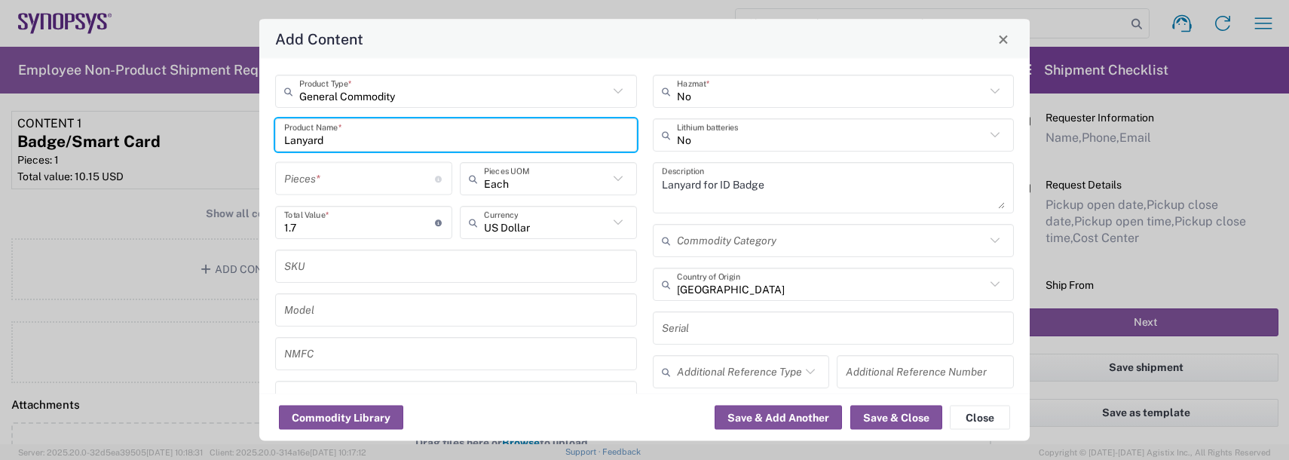
click at [319, 176] on input "number" at bounding box center [359, 178] width 151 height 26
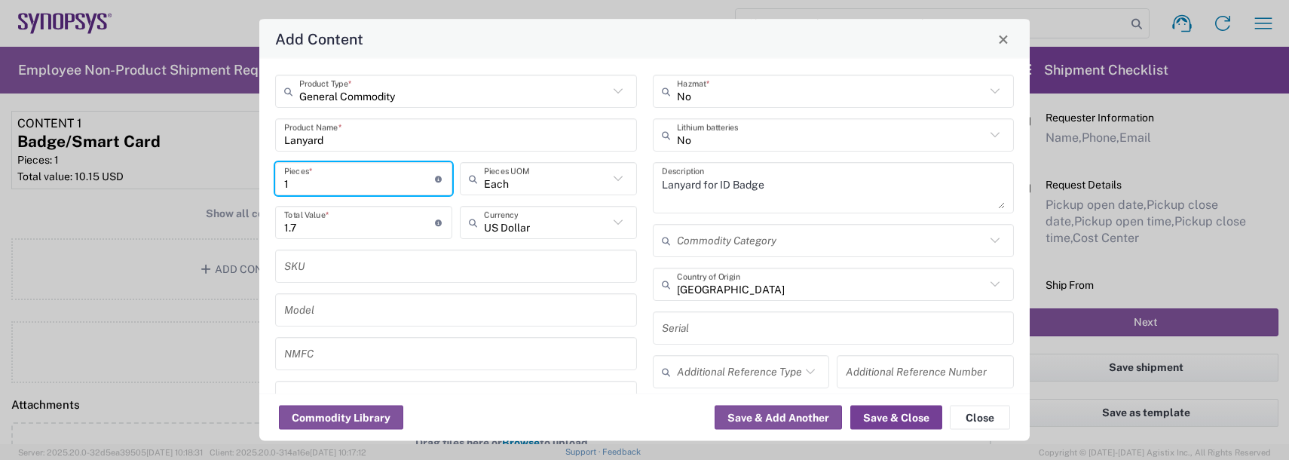
type input "1"
click at [903, 425] on button "Save & Close" at bounding box center [896, 417] width 92 height 24
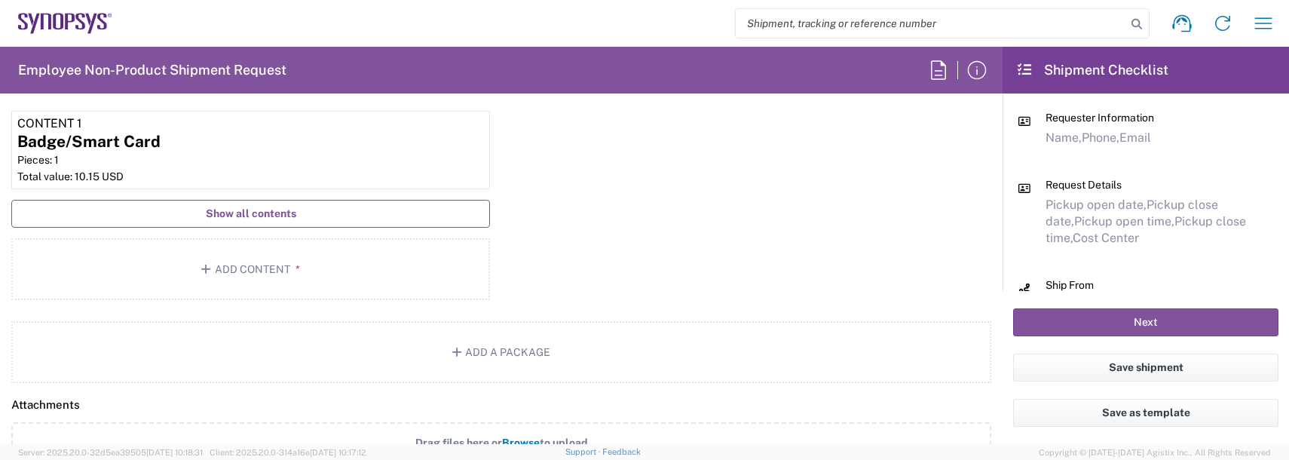
click at [274, 217] on span "Show all contents" at bounding box center [251, 213] width 90 height 14
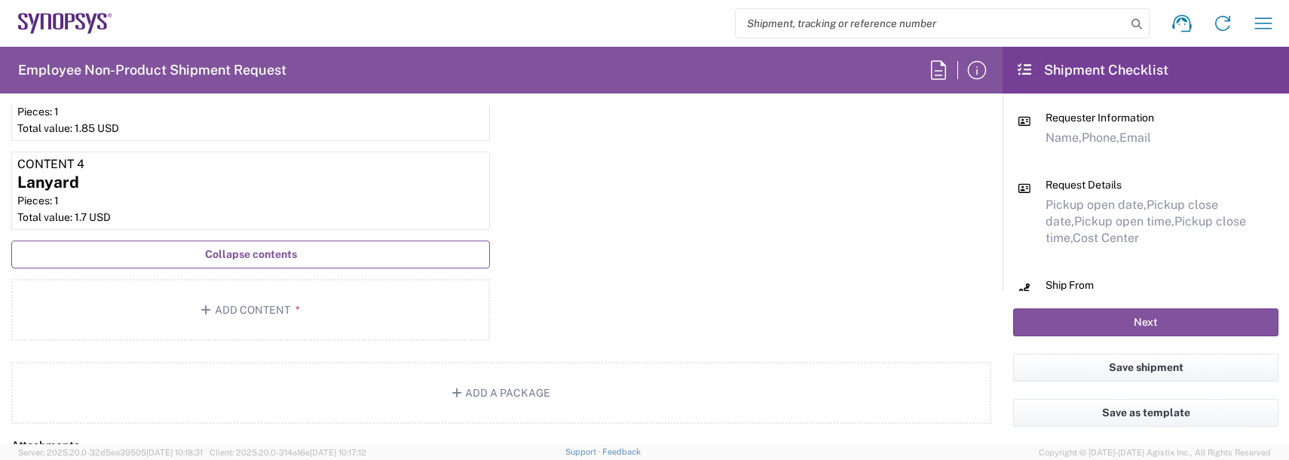
click at [257, 255] on span "Collapse contents" at bounding box center [251, 254] width 92 height 14
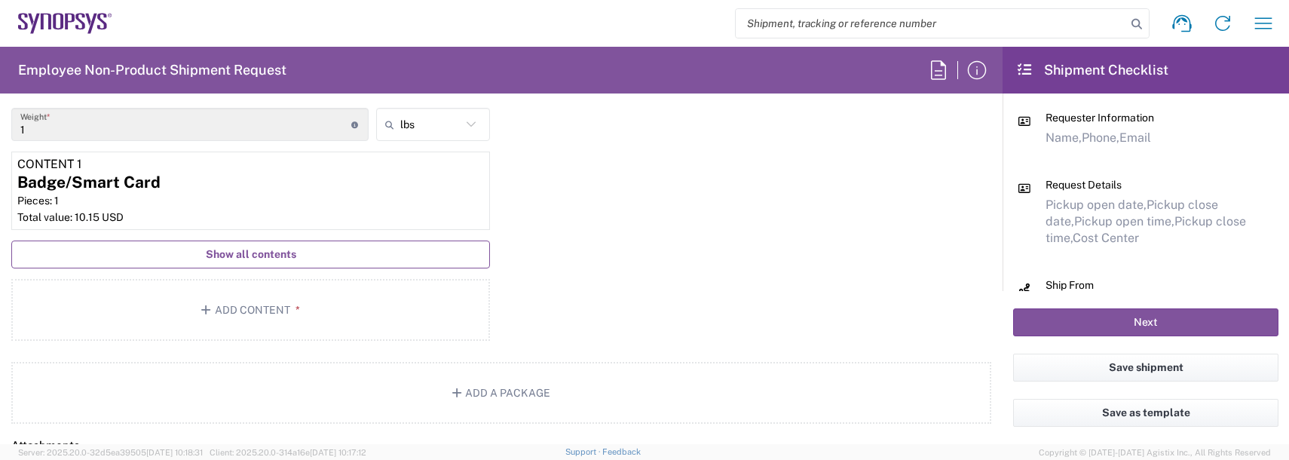
click at [292, 257] on span "Show all contents" at bounding box center [251, 254] width 90 height 14
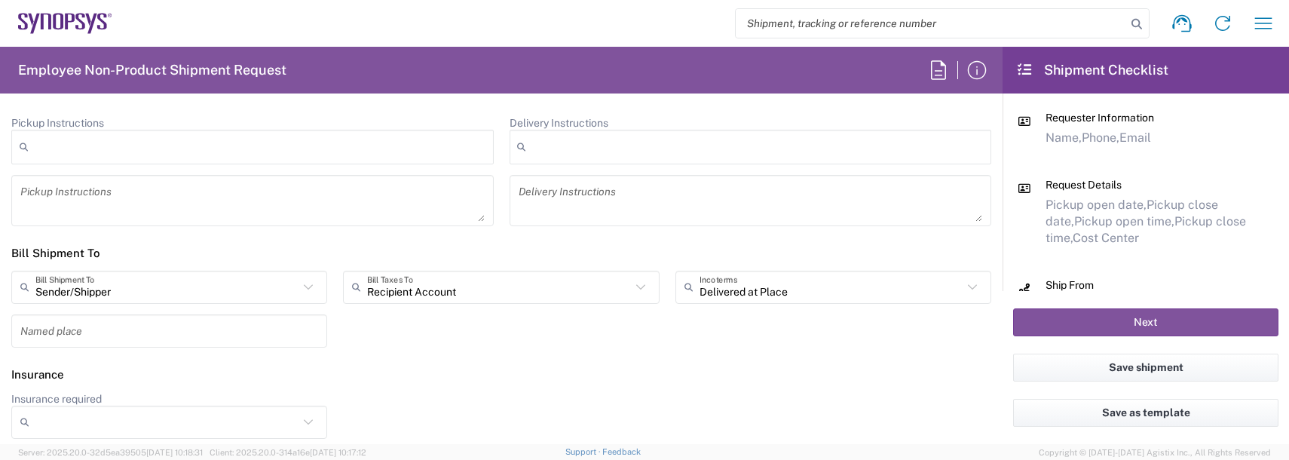
scroll to position [2270, 0]
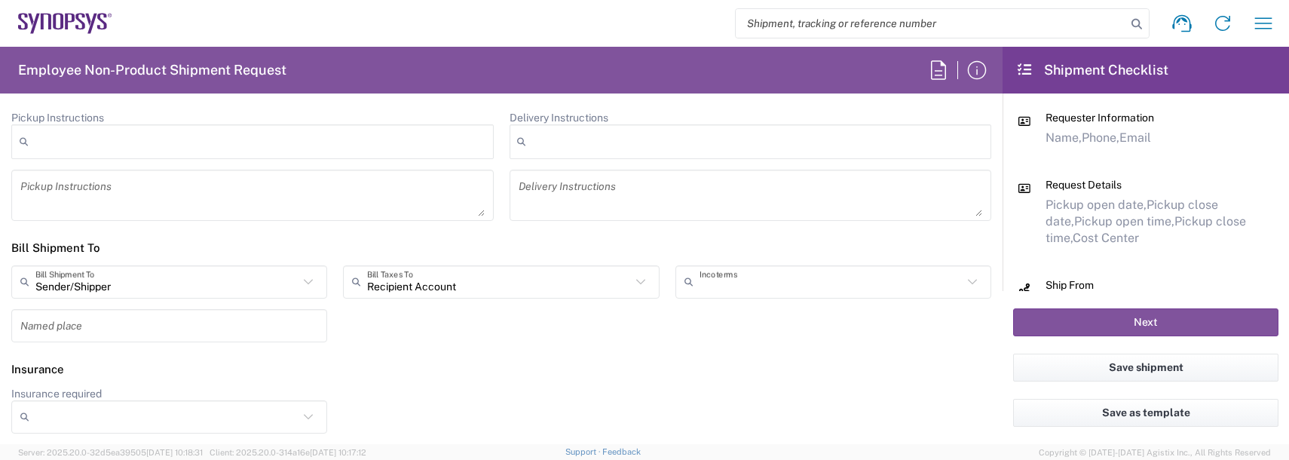
click at [723, 286] on input "text" at bounding box center [830, 281] width 263 height 26
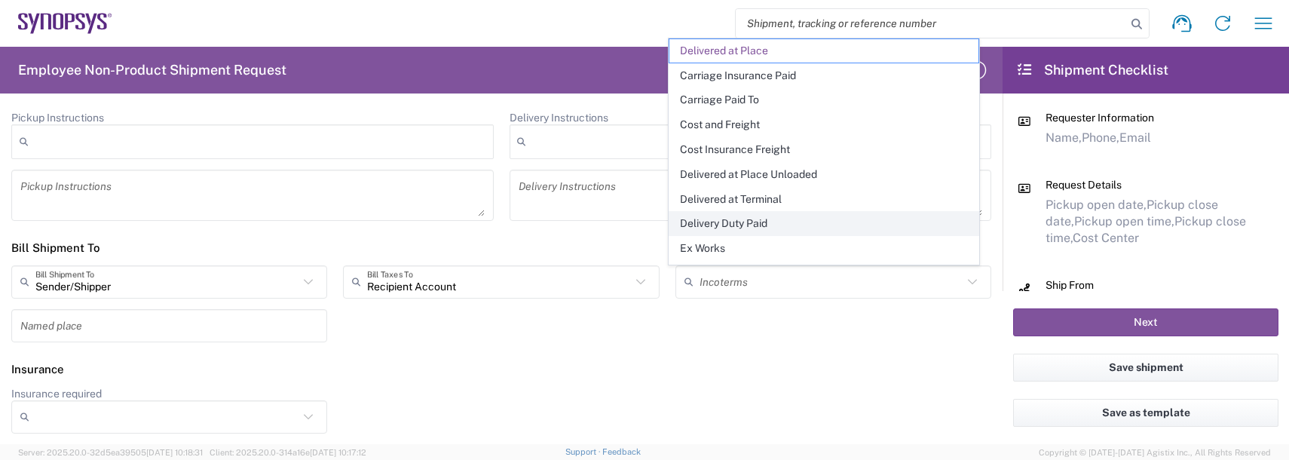
click at [726, 228] on span "Delivery Duty Paid" at bounding box center [823, 223] width 309 height 23
type input "Sender/Shipper"
type input "Delivery Duty Paid"
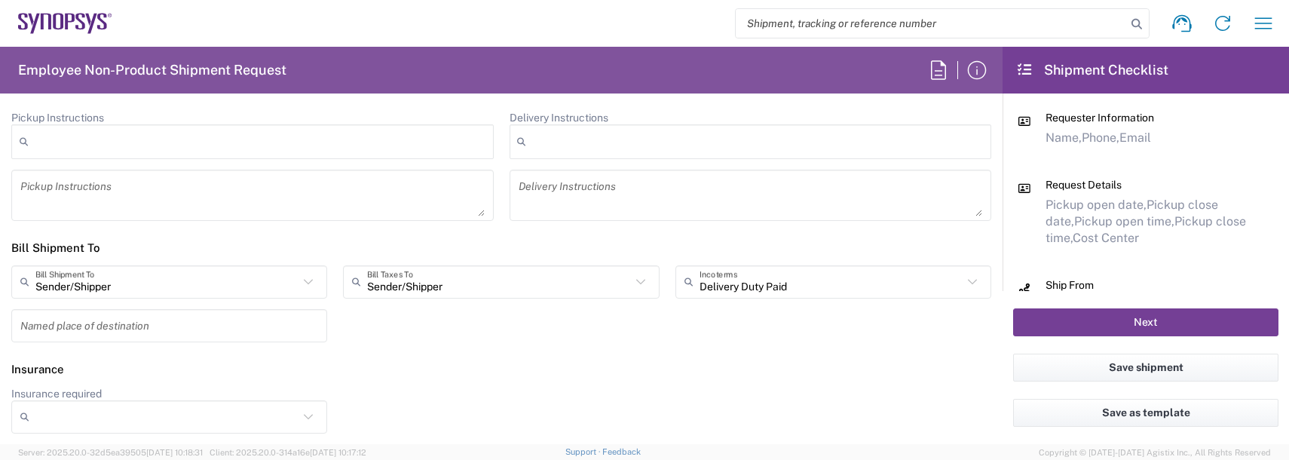
click at [1047, 326] on button "Next" at bounding box center [1145, 322] width 265 height 28
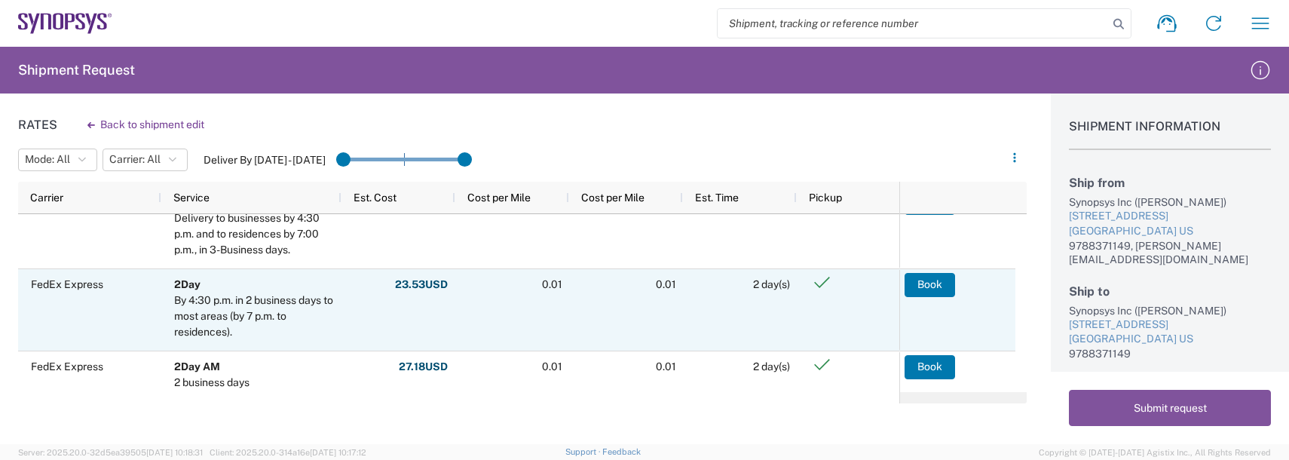
scroll to position [37, 0]
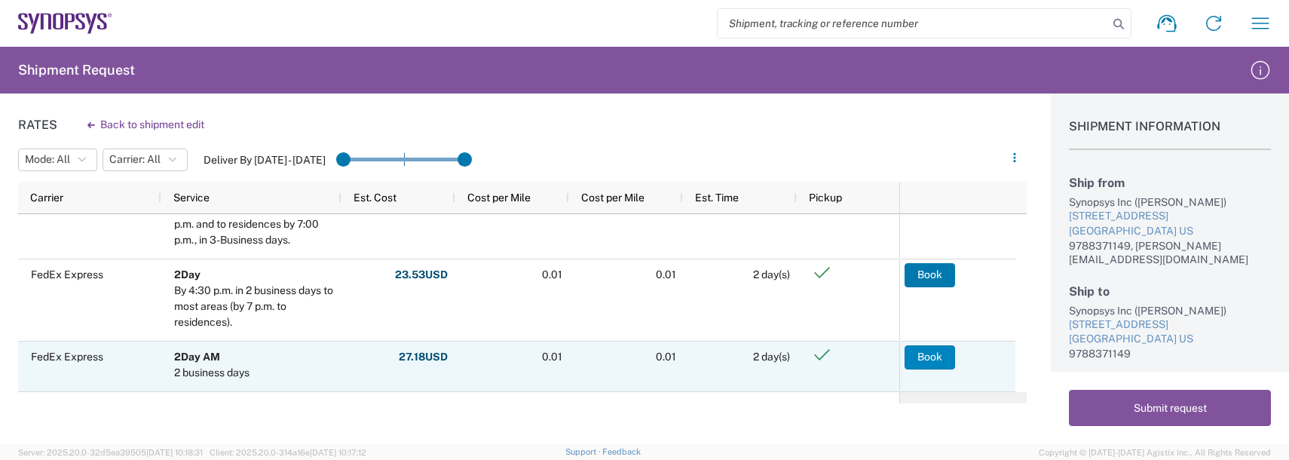
click at [939, 359] on button "Book" at bounding box center [929, 357] width 50 height 24
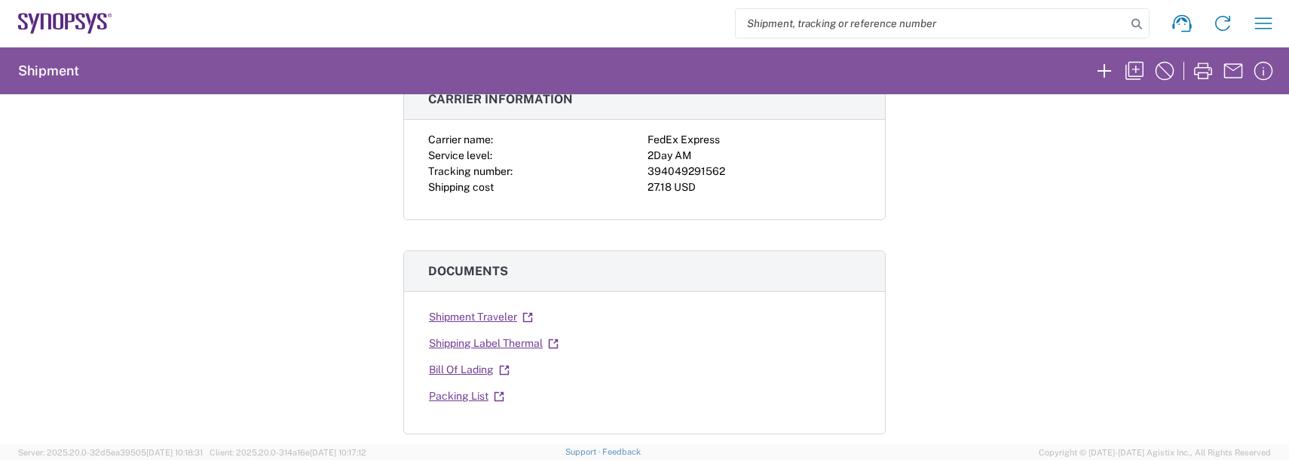
scroll to position [151, 0]
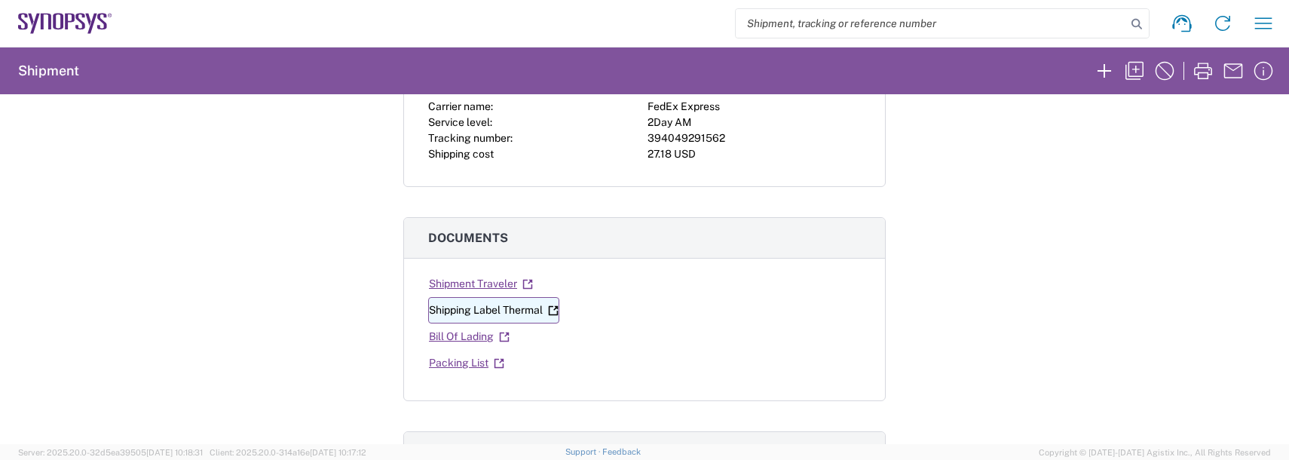
click at [474, 306] on link "Shipping Label Thermal" at bounding box center [493, 310] width 131 height 26
click at [1263, 20] on icon "button" at bounding box center [1263, 23] width 24 height 24
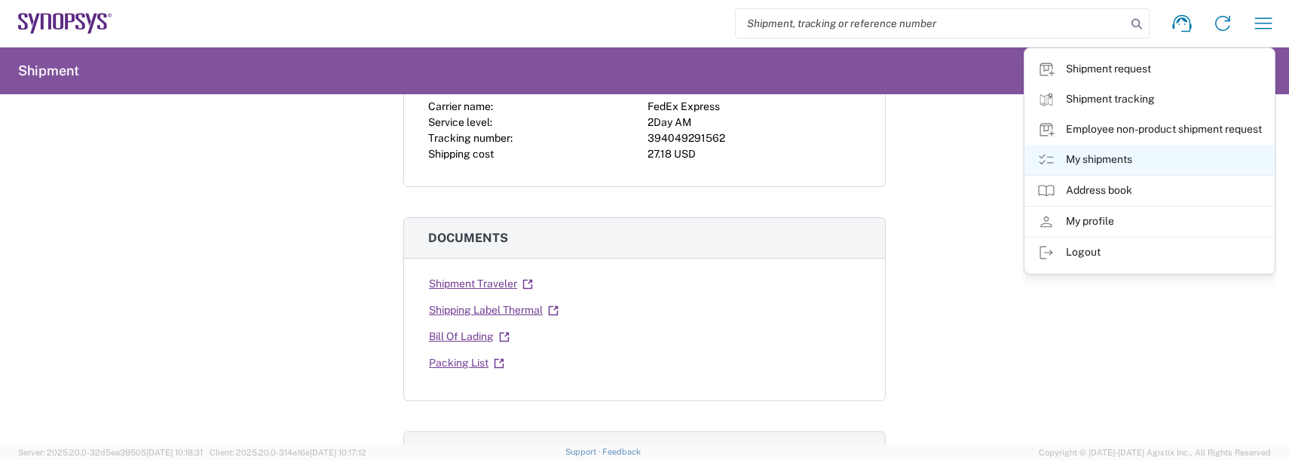
click at [1092, 161] on link "My shipments" at bounding box center [1149, 160] width 249 height 30
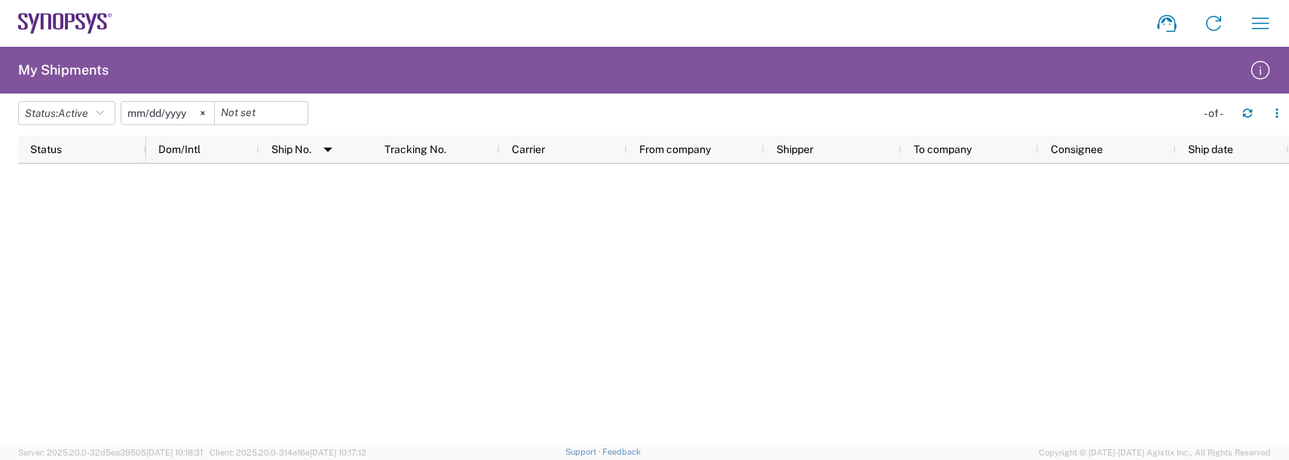
click at [176, 115] on input "[DATE]" at bounding box center [167, 113] width 93 height 23
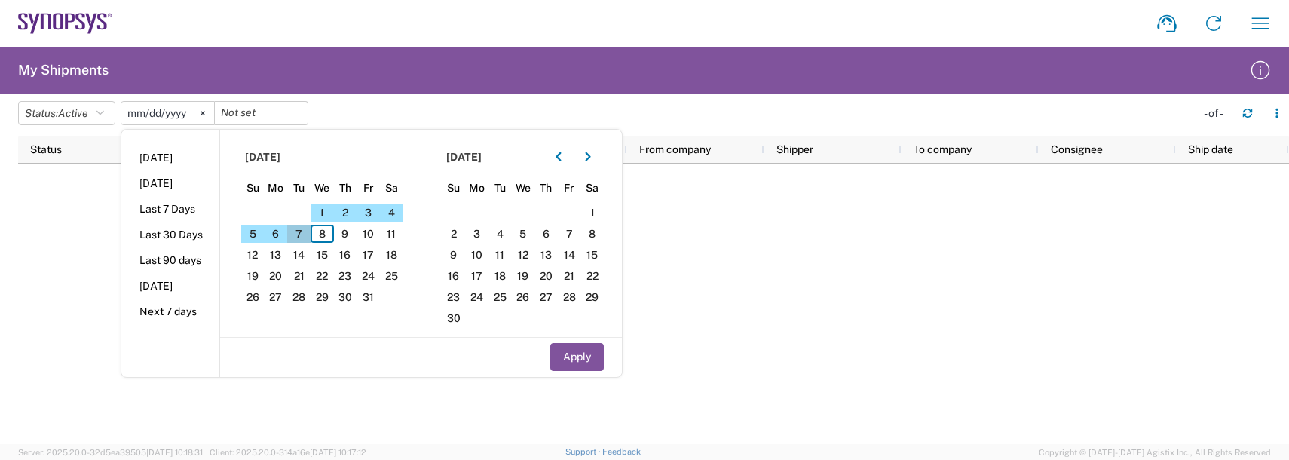
click at [307, 227] on span "7" at bounding box center [298, 234] width 23 height 18
drag, startPoint x: 587, startPoint y: 361, endPoint x: 567, endPoint y: 348, distance: 24.0
click at [582, 359] on button "Apply" at bounding box center [576, 357] width 53 height 28
type input "[DATE]"
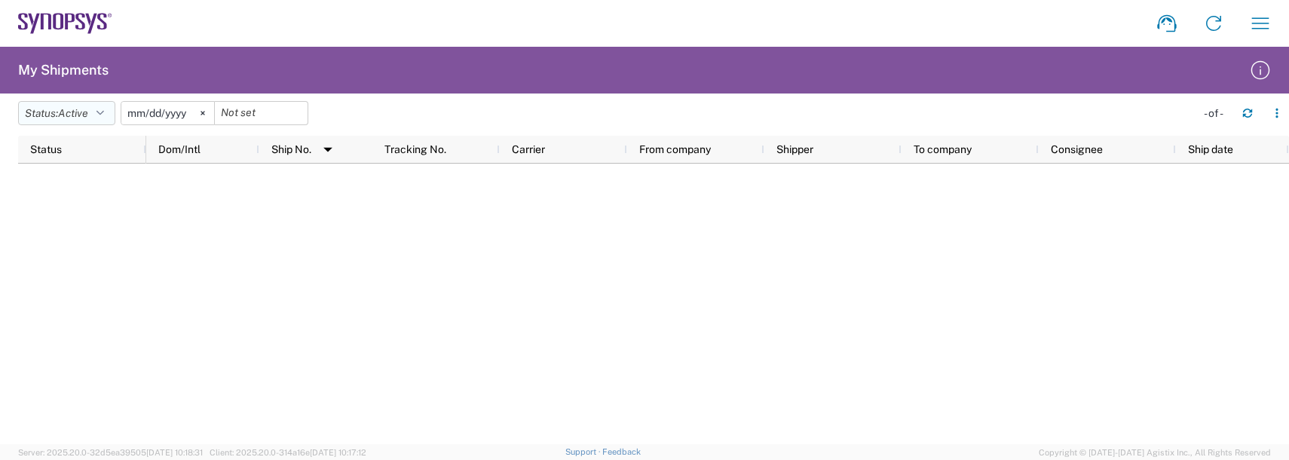
click at [84, 109] on span "Active" at bounding box center [73, 113] width 30 height 12
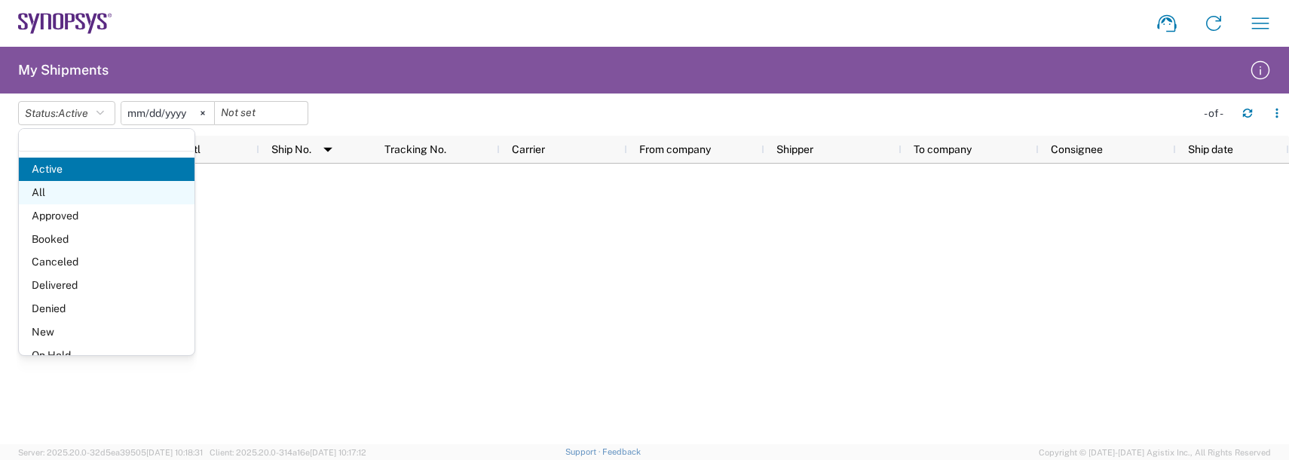
click at [46, 200] on span "All" at bounding box center [107, 192] width 176 height 23
